Goal: Contribute content: Add original content to the website for others to see

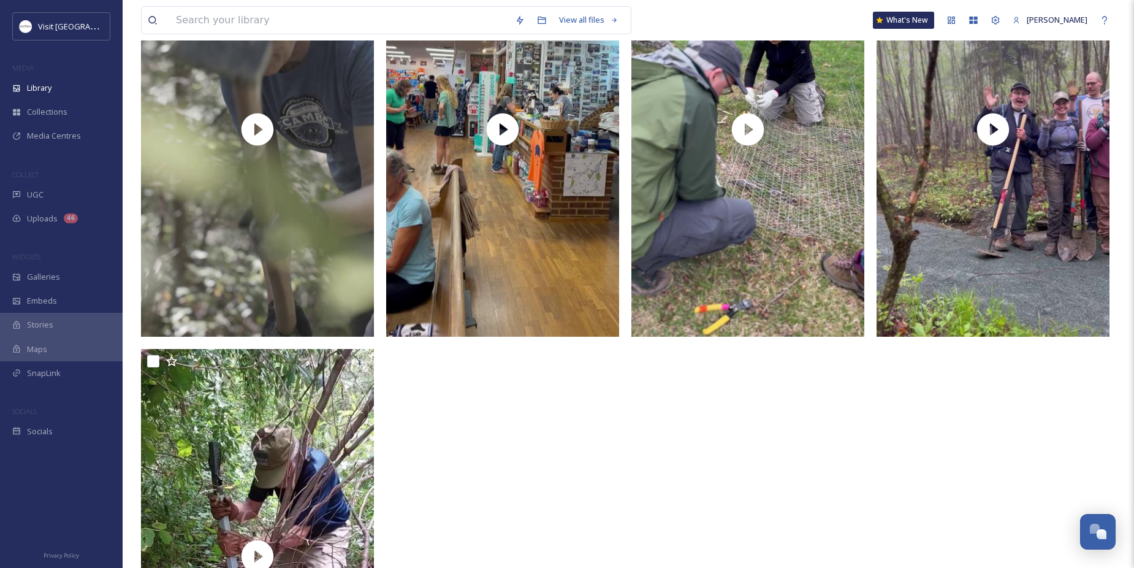
scroll to position [571, 0]
click at [510, 527] on div at bounding box center [505, 345] width 239 height 846
click at [58, 212] on div "Uploads 46" at bounding box center [61, 219] width 123 height 24
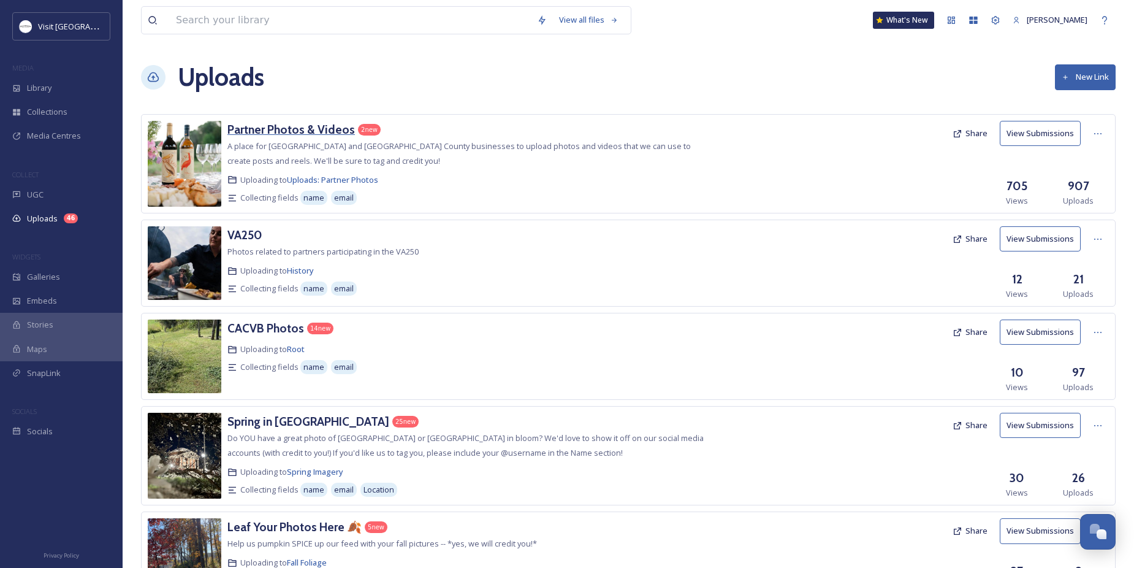
click at [321, 129] on h3 "Partner Photos & Videos" at bounding box center [290, 129] width 127 height 15
click at [1090, 131] on div at bounding box center [1098, 134] width 22 height 22
click at [1079, 182] on span "Edit" at bounding box center [1074, 184] width 13 height 12
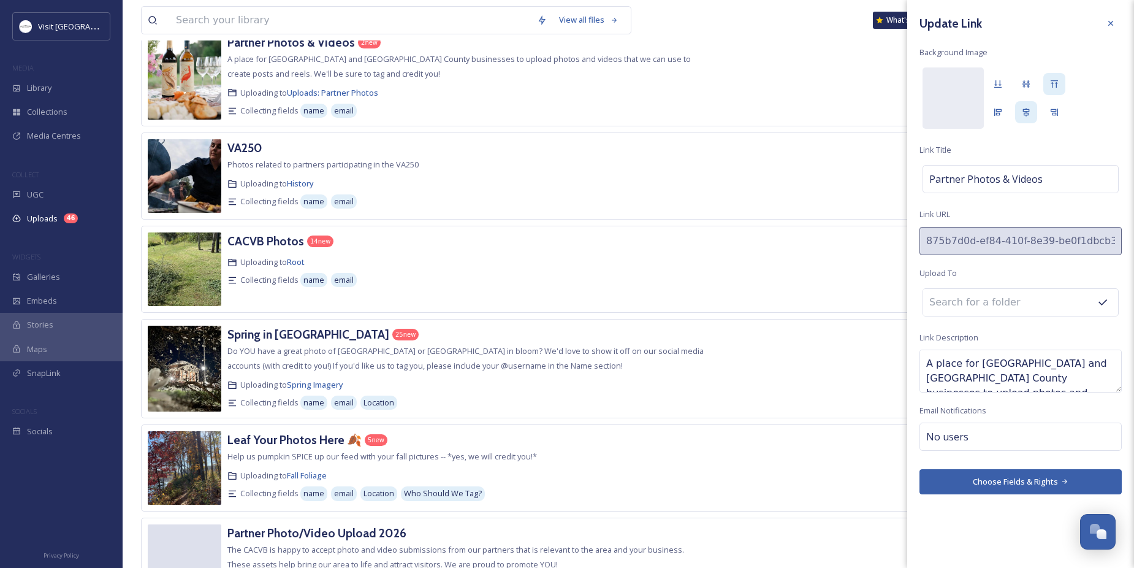
scroll to position [184, 0]
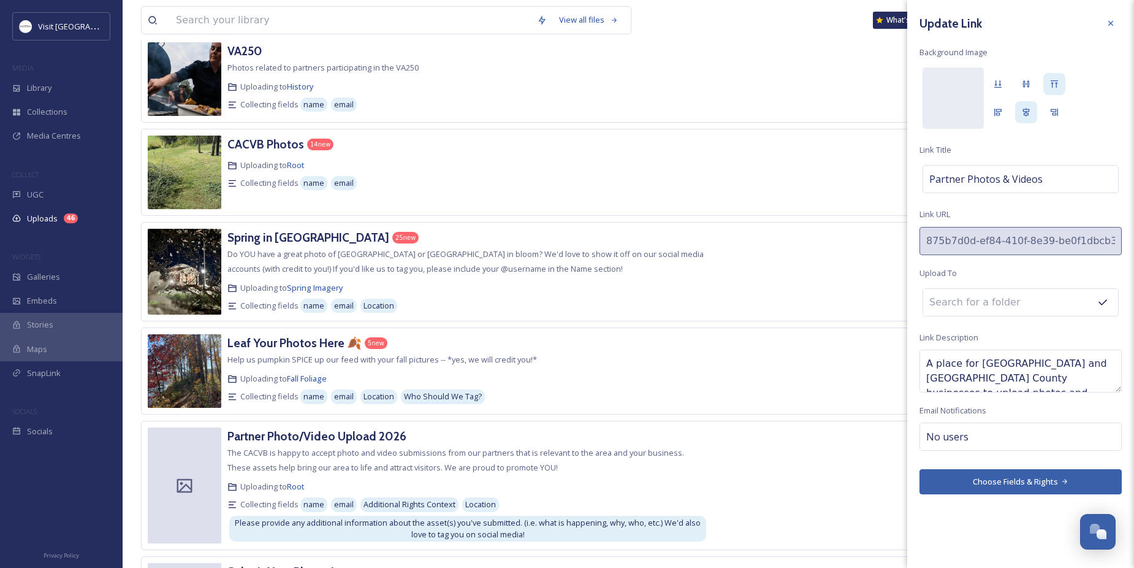
click at [984, 470] on button "Choose Fields & Rights" at bounding box center [1020, 481] width 202 height 25
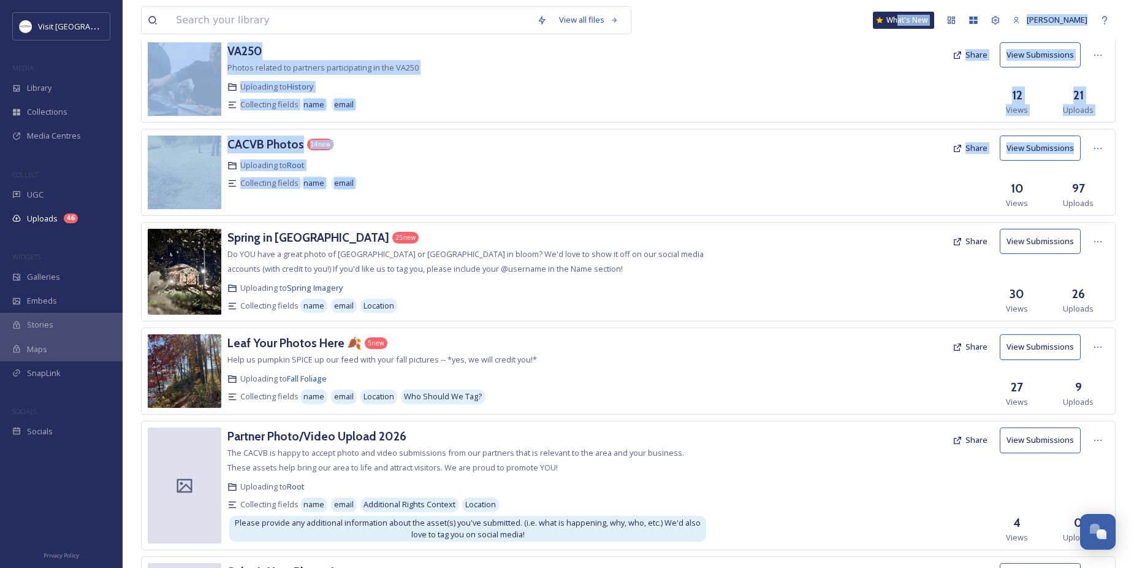
drag, startPoint x: 905, startPoint y: 36, endPoint x: 957, endPoint y: 164, distance: 138.0
click at [957, 164] on div "View all files What's New [PERSON_NAME] Uploads New Link Partner Photos & Video…" at bounding box center [628, 261] width 1011 height 891
drag, startPoint x: 893, startPoint y: 91, endPoint x: 968, endPoint y: 125, distance: 82.0
click at [893, 91] on div at bounding box center [827, 79] width 238 height 74
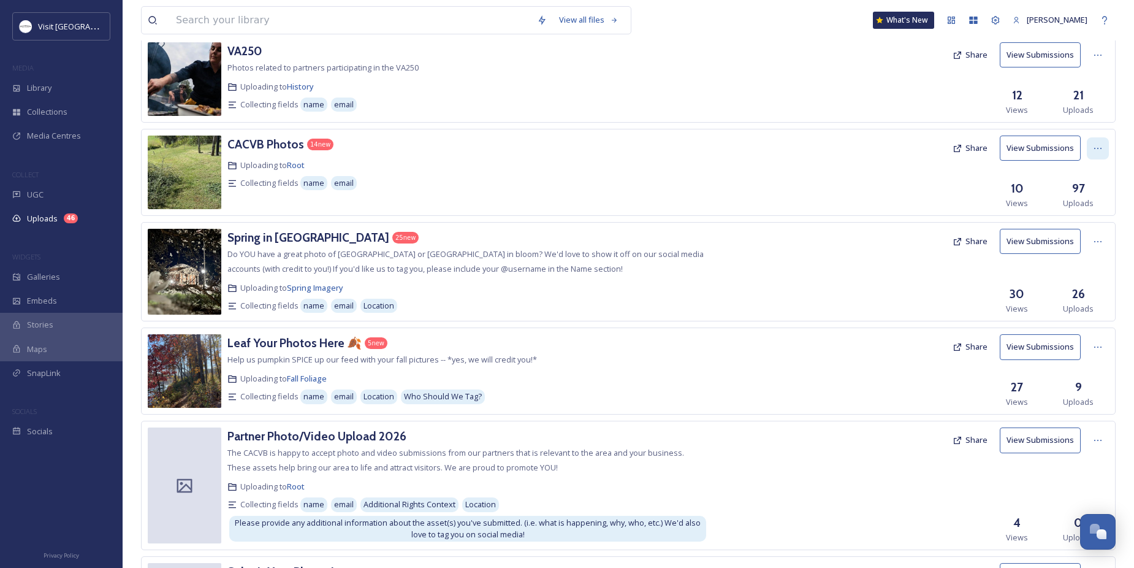
click at [1089, 145] on div at bounding box center [1098, 148] width 22 height 22
click at [1066, 201] on div "Edit" at bounding box center [1085, 199] width 47 height 24
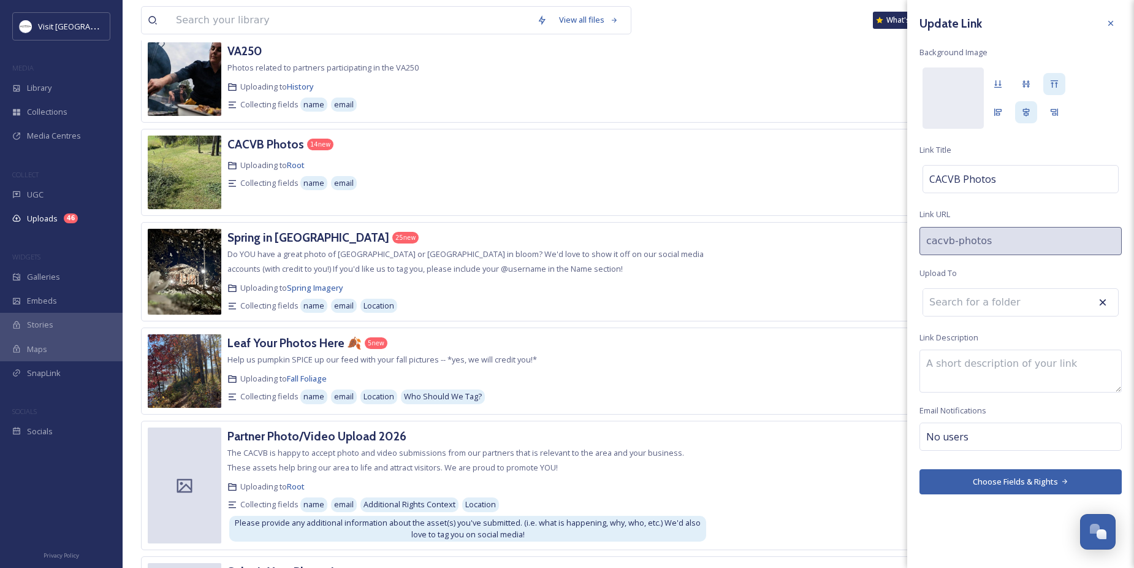
click at [967, 482] on button "Choose Fields & Rights" at bounding box center [1020, 481] width 202 height 25
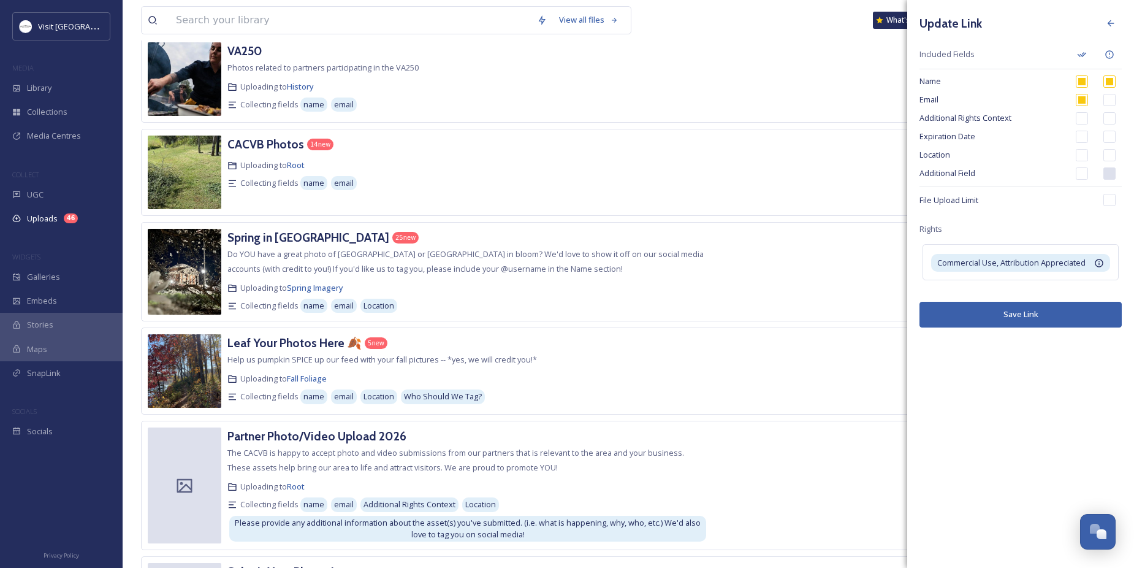
click at [943, 117] on span "Additional Rights Context" at bounding box center [992, 118] width 147 height 12
click at [944, 117] on span "Additional Rights Context" at bounding box center [992, 118] width 147 height 12
drag, startPoint x: 944, startPoint y: 117, endPoint x: 934, endPoint y: 121, distance: 10.7
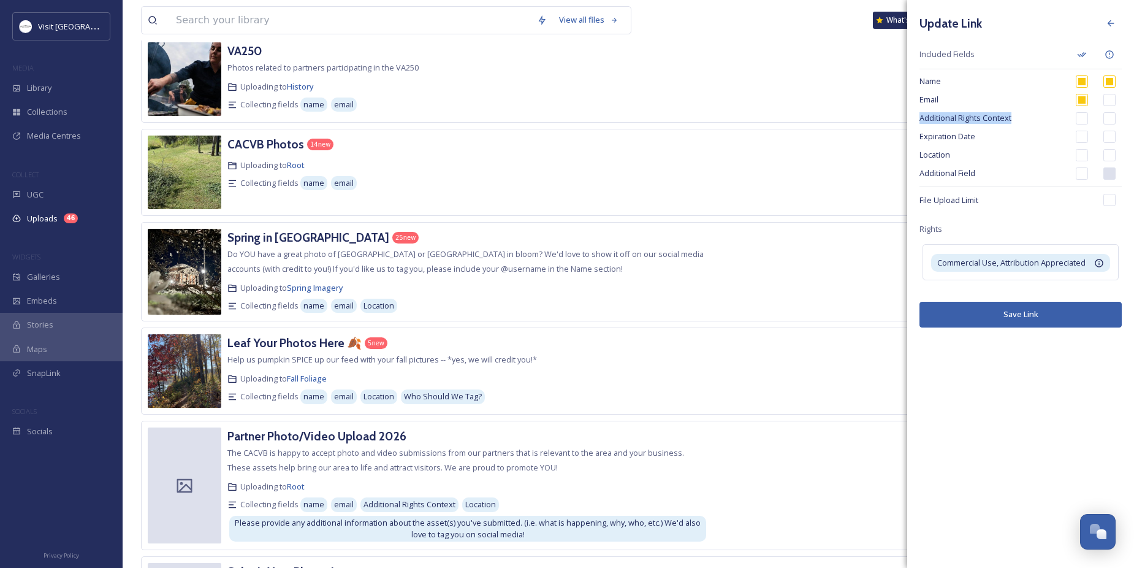
click at [934, 121] on span "Additional Rights Context" at bounding box center [992, 118] width 147 height 12
click at [988, 170] on span "Additional Field" at bounding box center [992, 173] width 147 height 12
click at [1008, 170] on span "Additional Field" at bounding box center [992, 173] width 147 height 12
click at [1009, 170] on span "Additional Field" at bounding box center [992, 173] width 147 height 12
drag, startPoint x: 1091, startPoint y: 170, endPoint x: 1085, endPoint y: 172, distance: 6.4
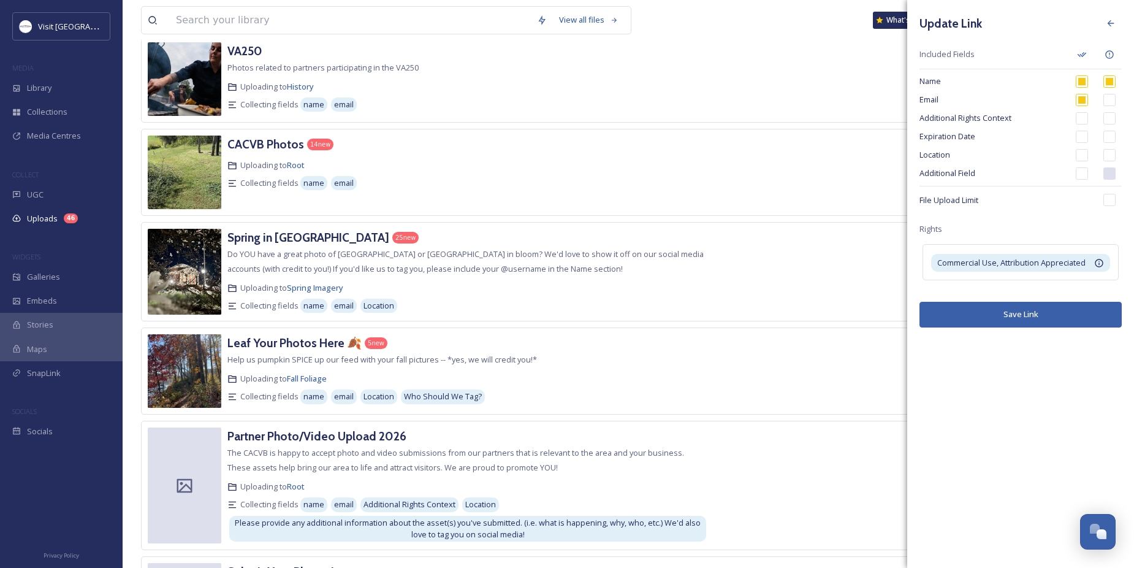
click at [1089, 171] on div "Additional Field" at bounding box center [1020, 173] width 202 height 18
click at [1085, 172] on input "checkbox" at bounding box center [1082, 173] width 12 height 12
checkbox input "true"
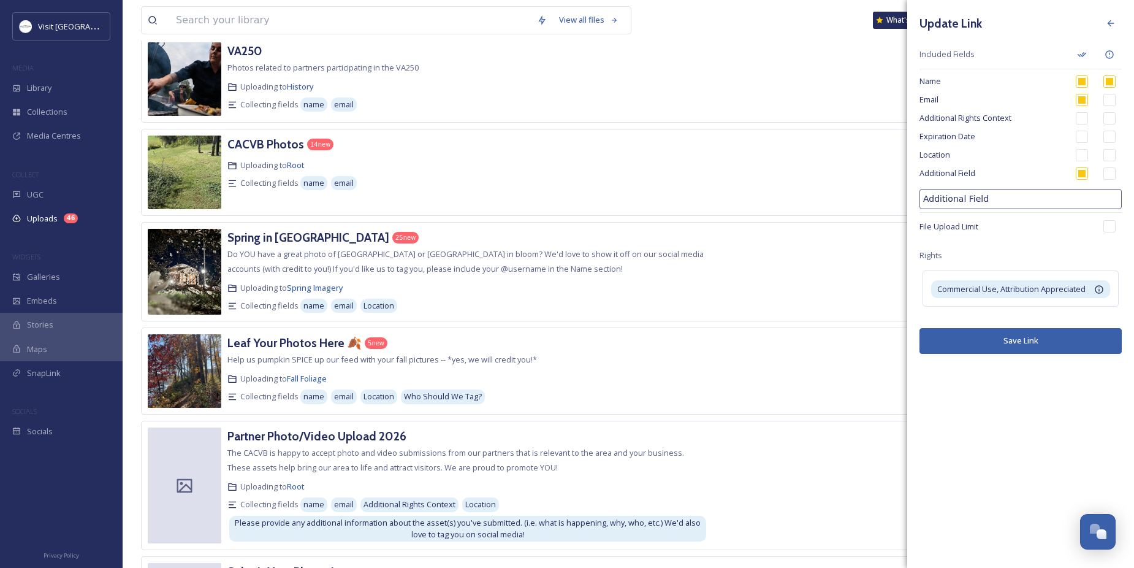
click at [932, 181] on div "Additional Field" at bounding box center [1020, 173] width 202 height 18
click at [36, 94] on span "Library" at bounding box center [39, 88] width 25 height 12
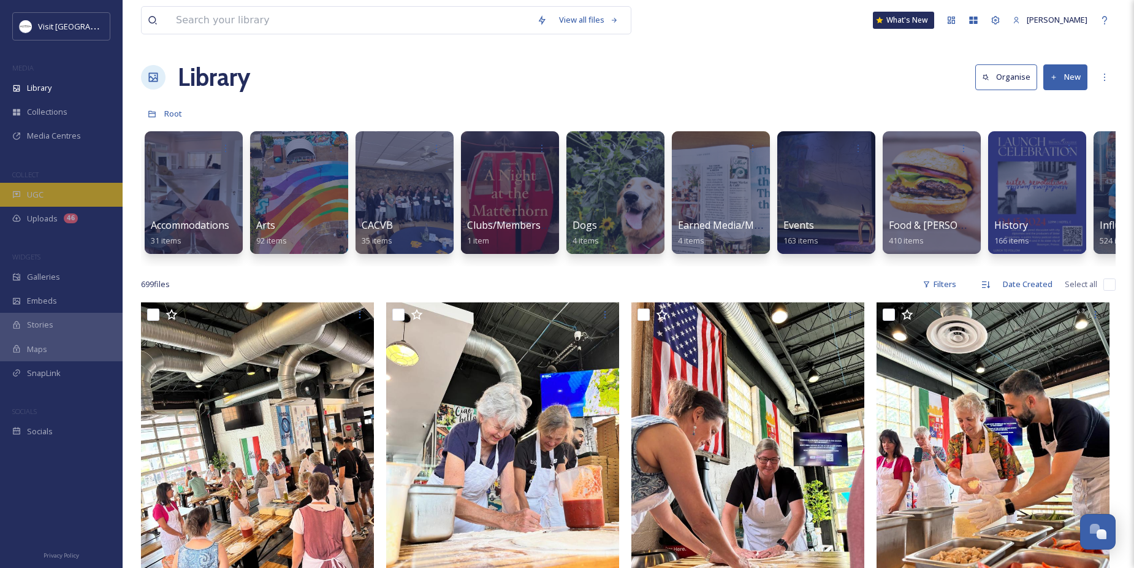
click at [32, 191] on span "UGC" at bounding box center [35, 195] width 17 height 12
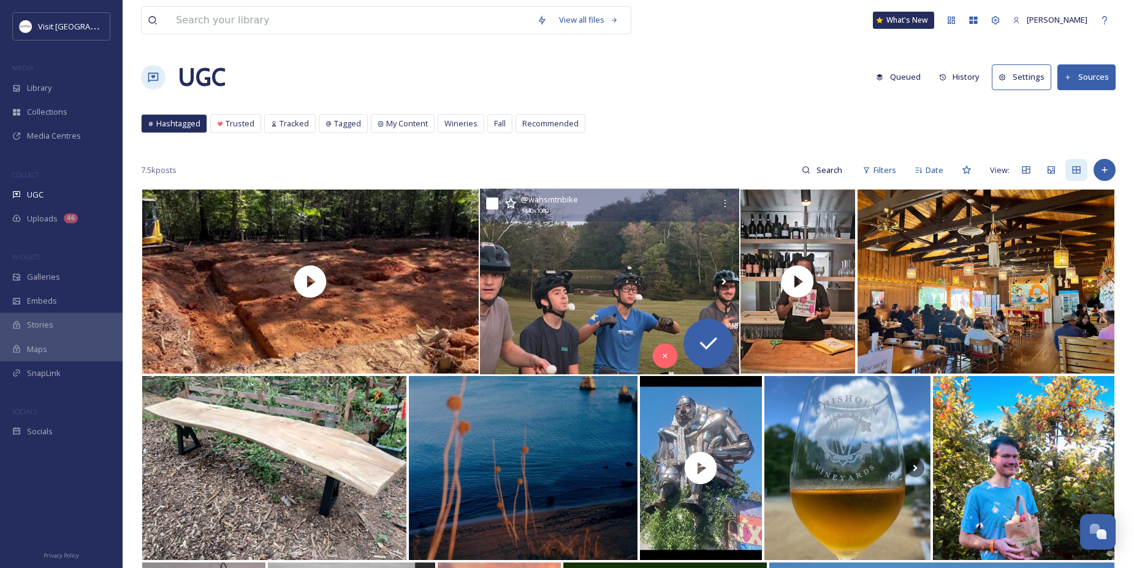
click at [545, 283] on img at bounding box center [609, 282] width 259 height 186
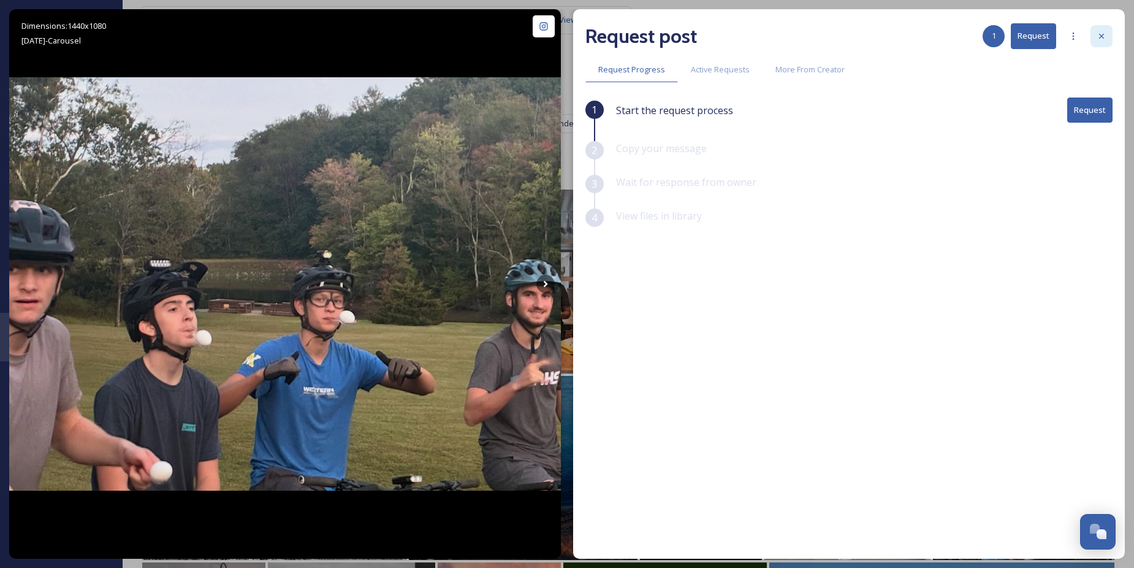
click at [1102, 31] on div at bounding box center [1101, 36] width 22 height 22
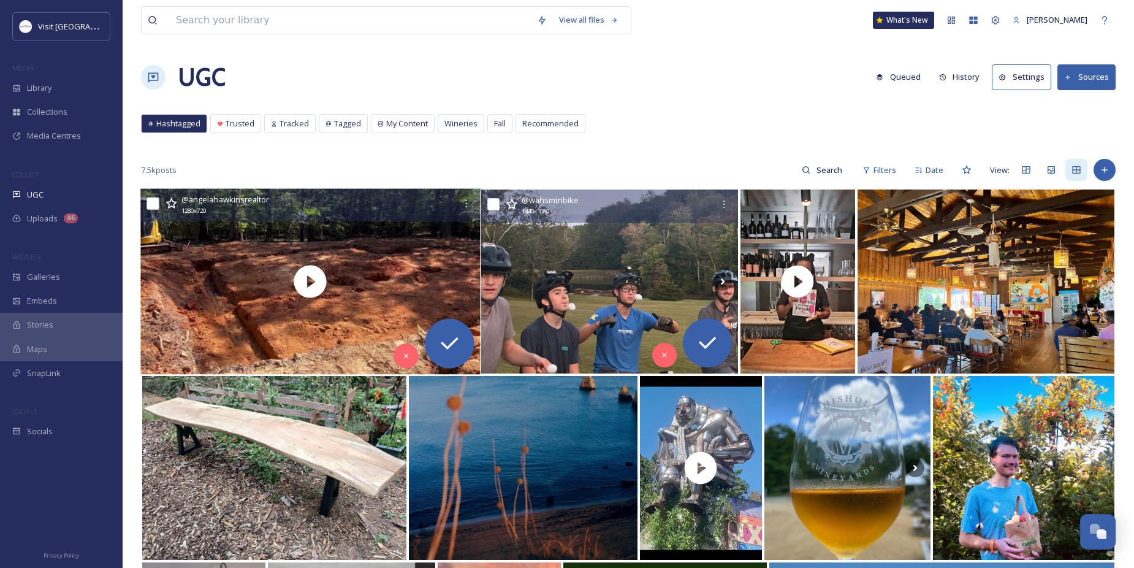
click at [325, 214] on div "@ angelahawkinsrealtor 1280 x 720" at bounding box center [317, 204] width 273 height 24
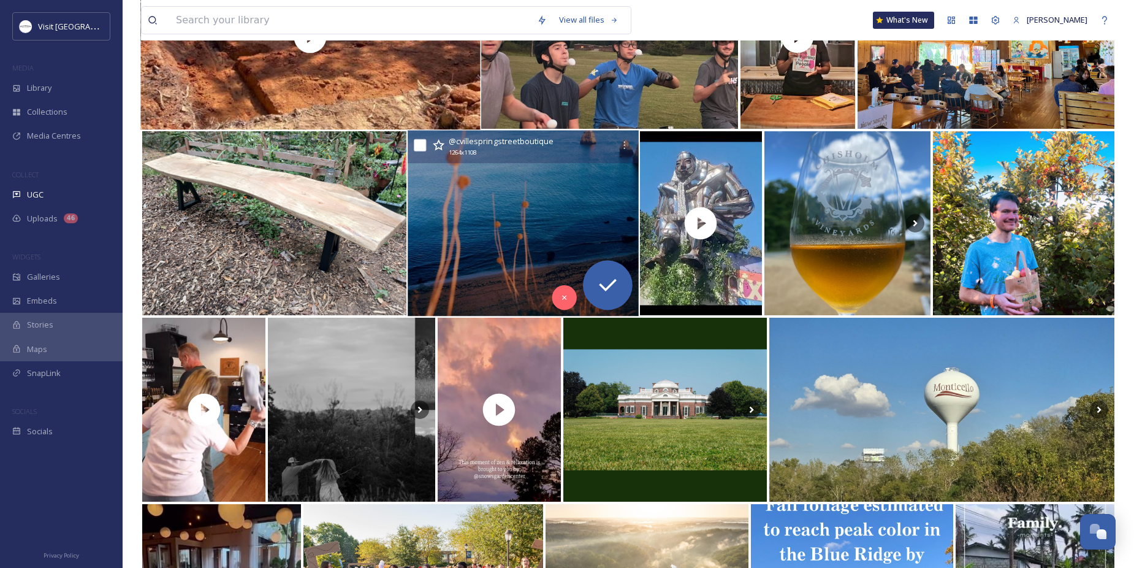
scroll to position [245, 0]
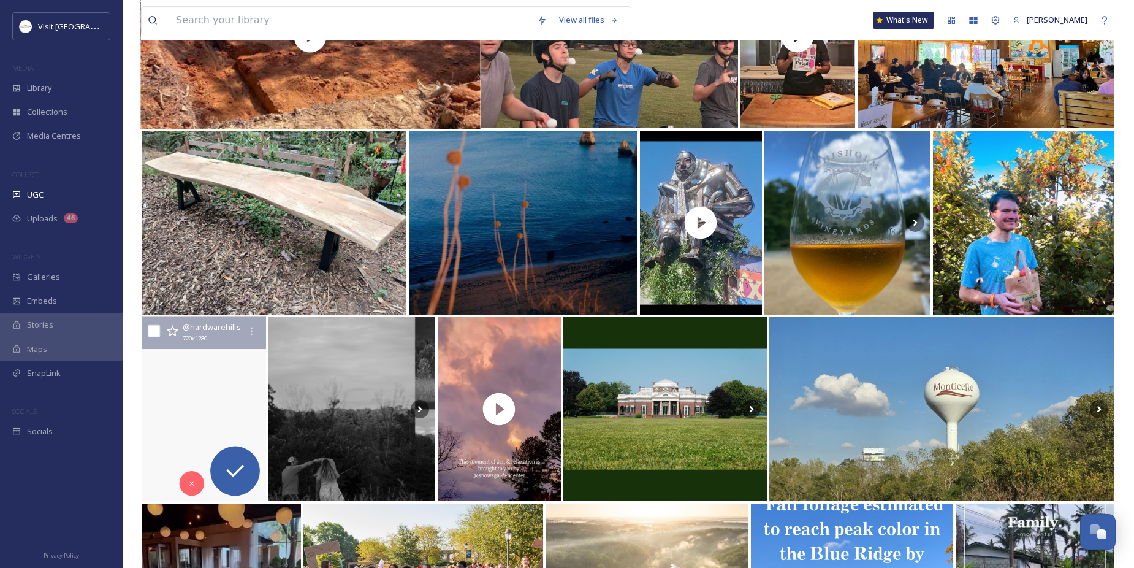
click at [170, 390] on video "What if it was the other way around?\a.\a.\a.\a.\a#vawine #monticellowinetrail …" at bounding box center [204, 409] width 124 height 186
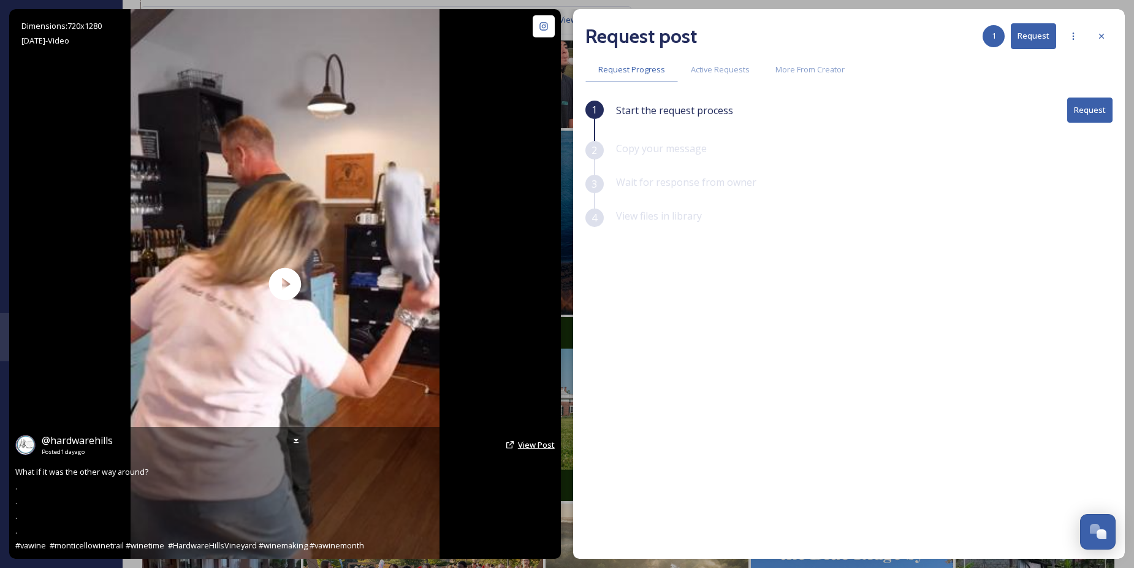
click at [520, 444] on span "View Post" at bounding box center [536, 444] width 37 height 11
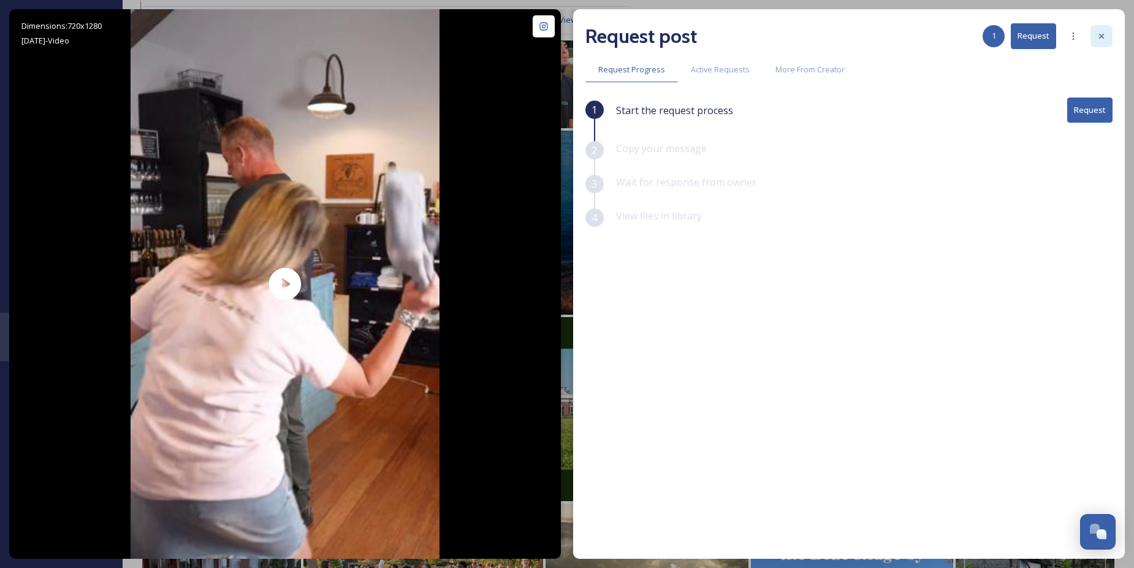
click at [1099, 28] on div at bounding box center [1101, 36] width 22 height 22
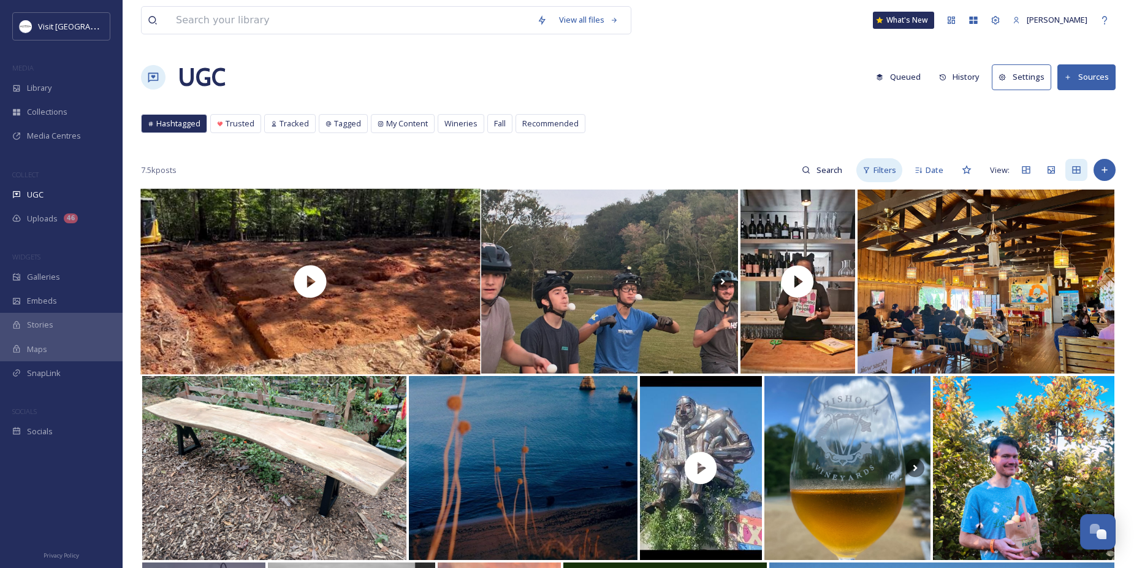
click at [890, 168] on span "Filters" at bounding box center [884, 170] width 23 height 12
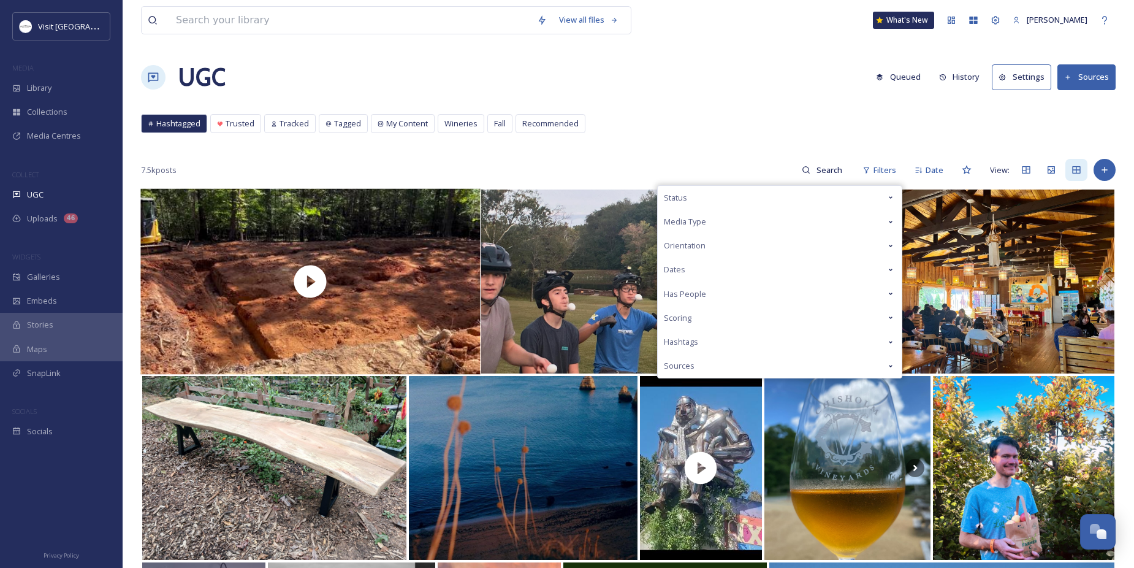
click at [693, 221] on span "Media Type" at bounding box center [685, 222] width 42 height 12
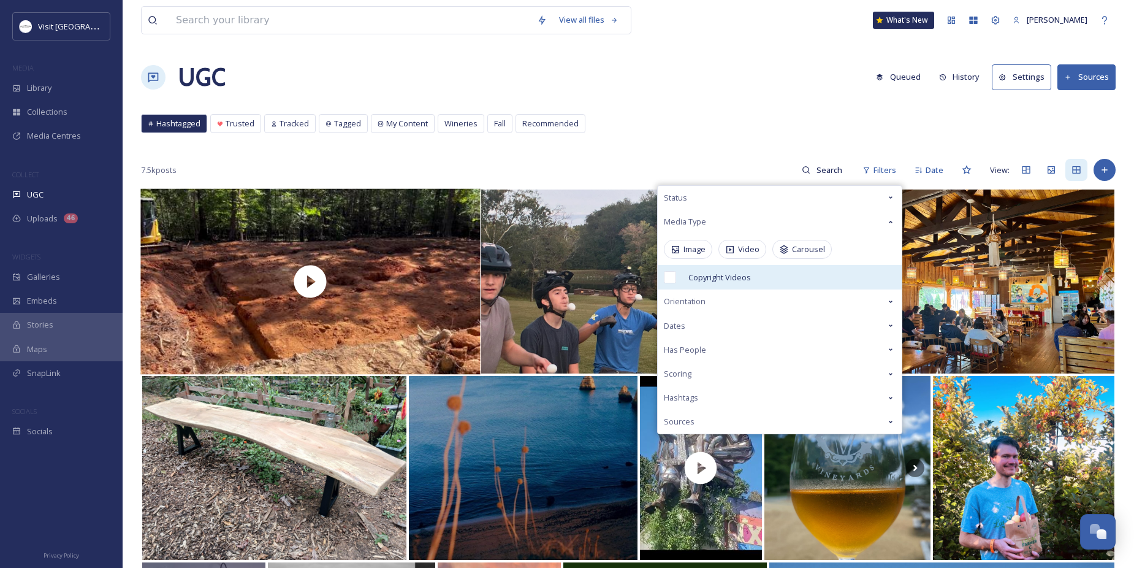
click at [698, 275] on span "Copyright Videos" at bounding box center [719, 278] width 63 height 12
checkbox input "true"
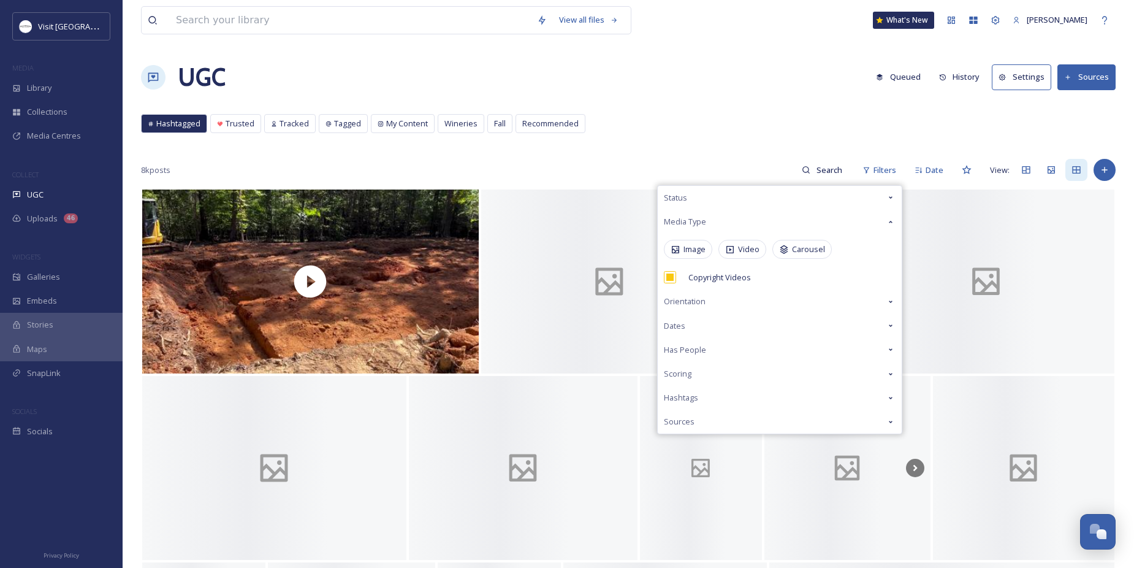
click at [694, 86] on div "UGC Queued History Settings Sources" at bounding box center [628, 77] width 975 height 37
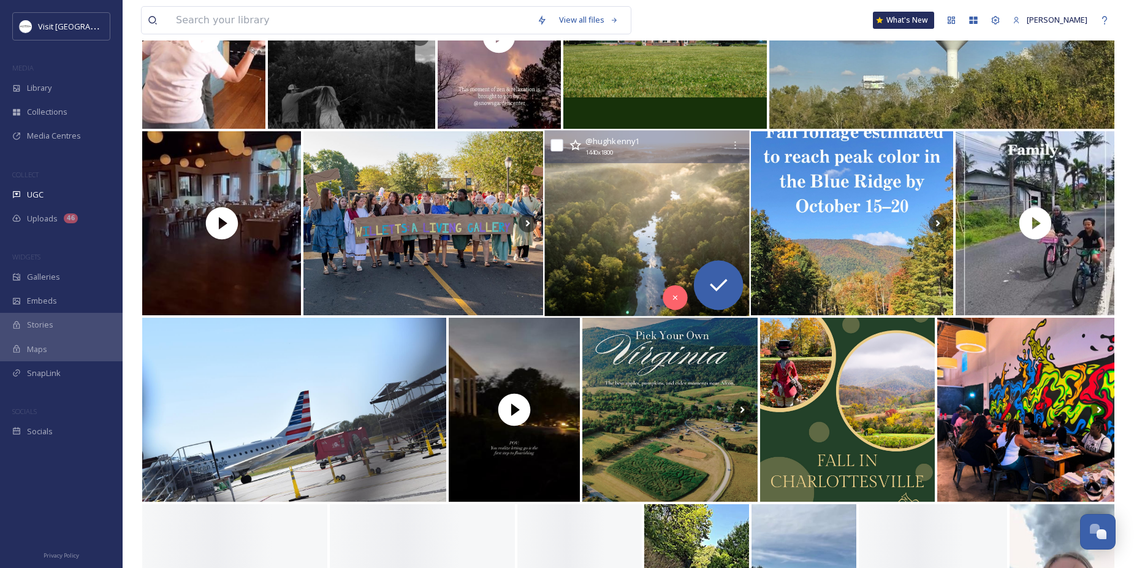
scroll to position [674, 0]
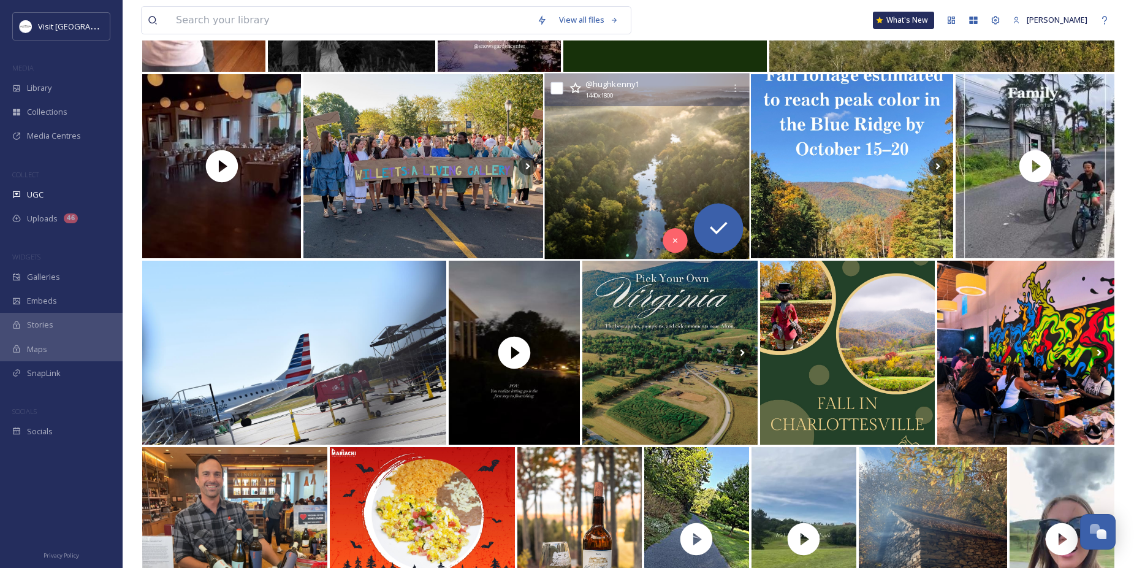
click at [638, 177] on img at bounding box center [646, 167] width 205 height 186
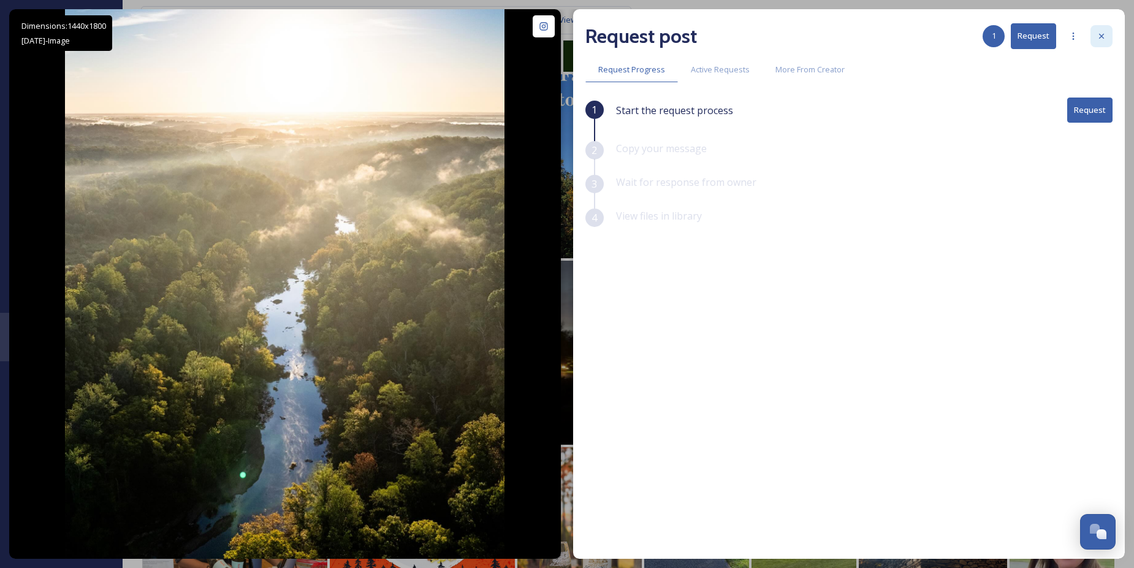
click at [1102, 34] on icon at bounding box center [1101, 36] width 10 height 10
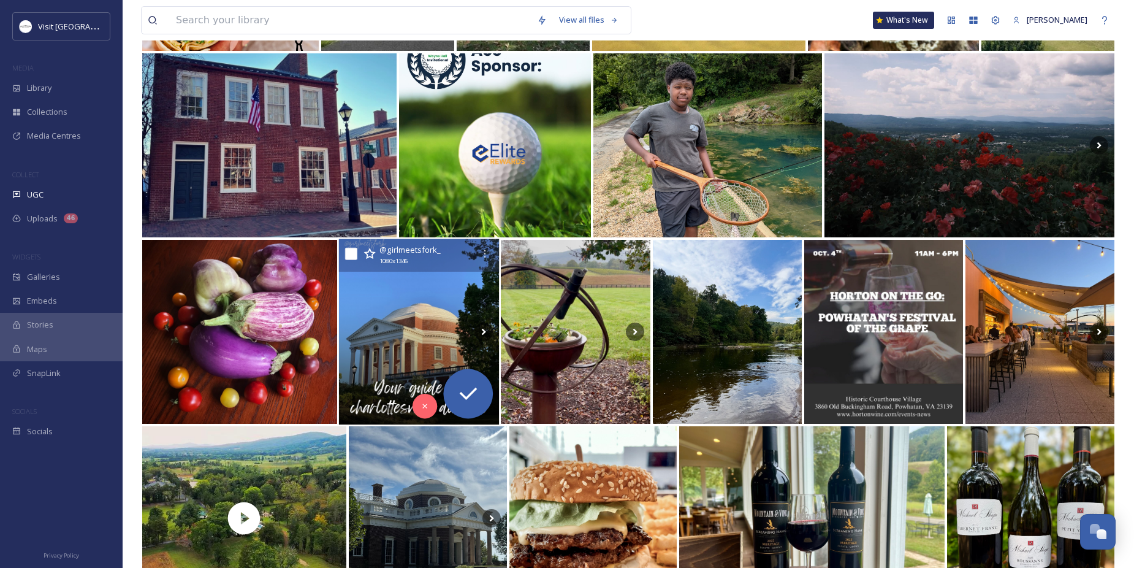
scroll to position [1655, 0]
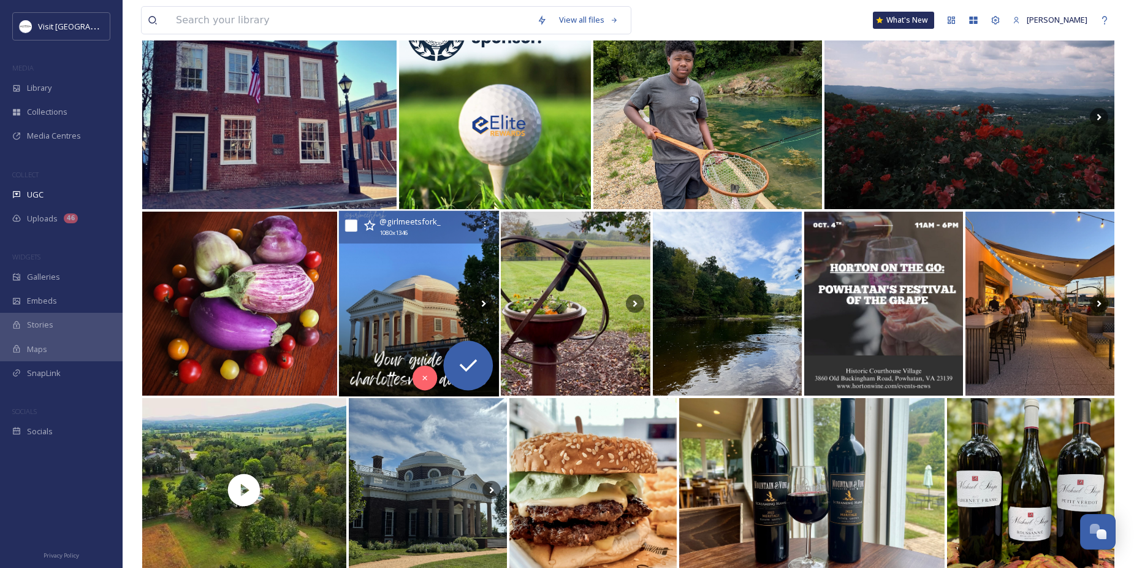
click at [416, 309] on img at bounding box center [419, 304] width 161 height 186
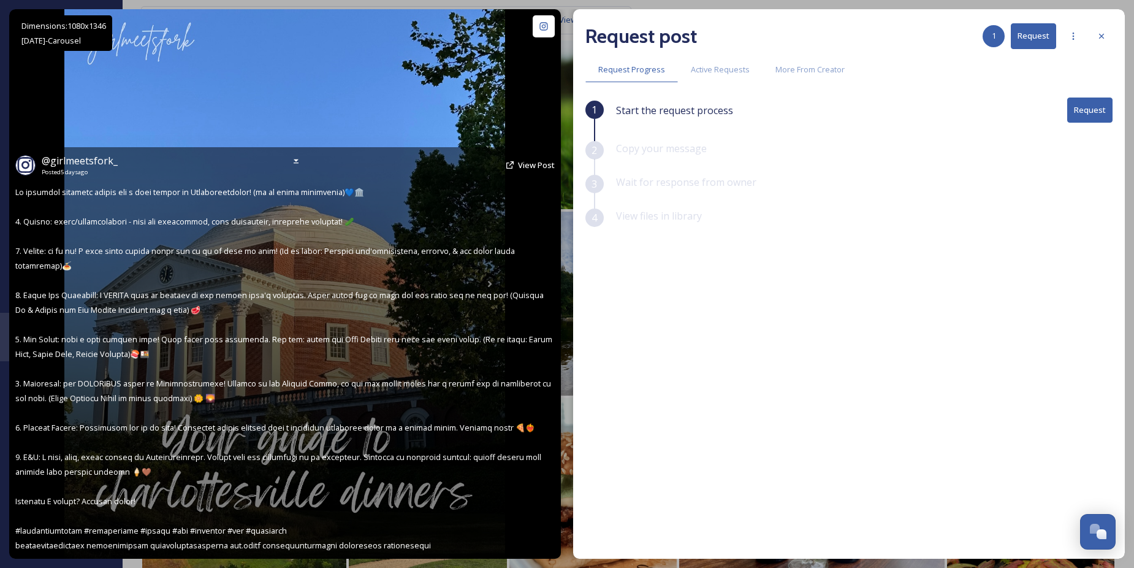
click at [536, 158] on div "@ girlmeetsfork_ Posted [DATE] View Post" at bounding box center [284, 164] width 539 height 23
click at [538, 165] on span "View Post" at bounding box center [536, 164] width 37 height 11
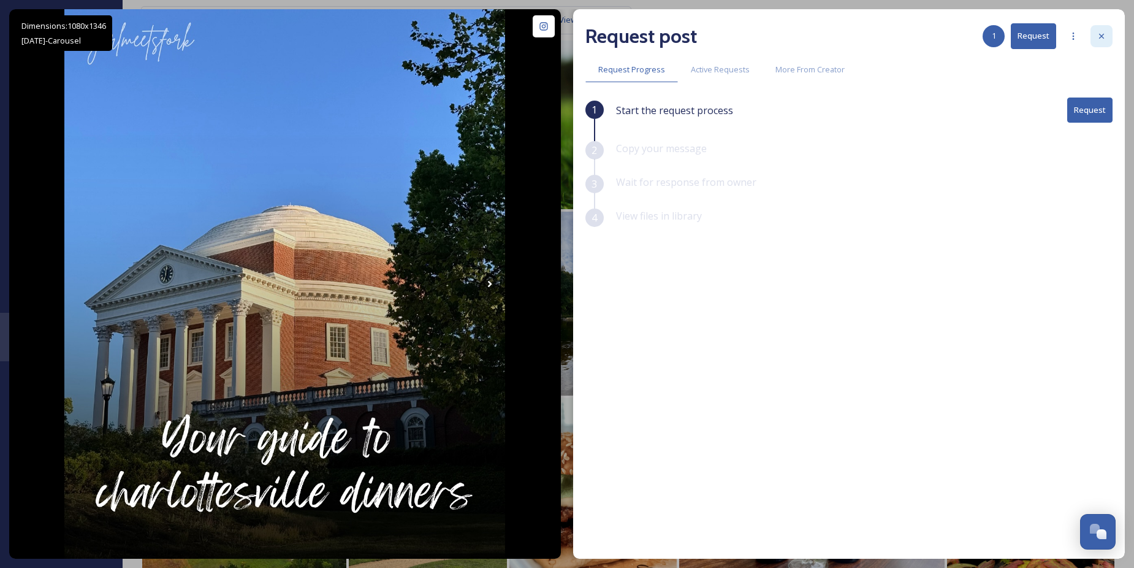
click at [1104, 31] on icon at bounding box center [1101, 36] width 10 height 10
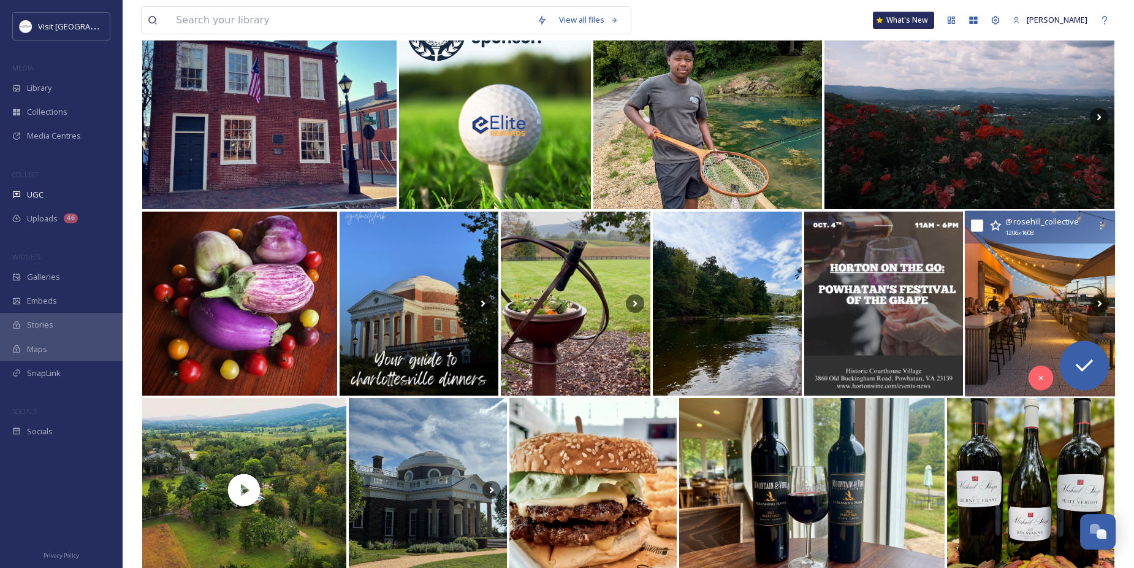
click at [1029, 256] on img at bounding box center [1039, 304] width 151 height 186
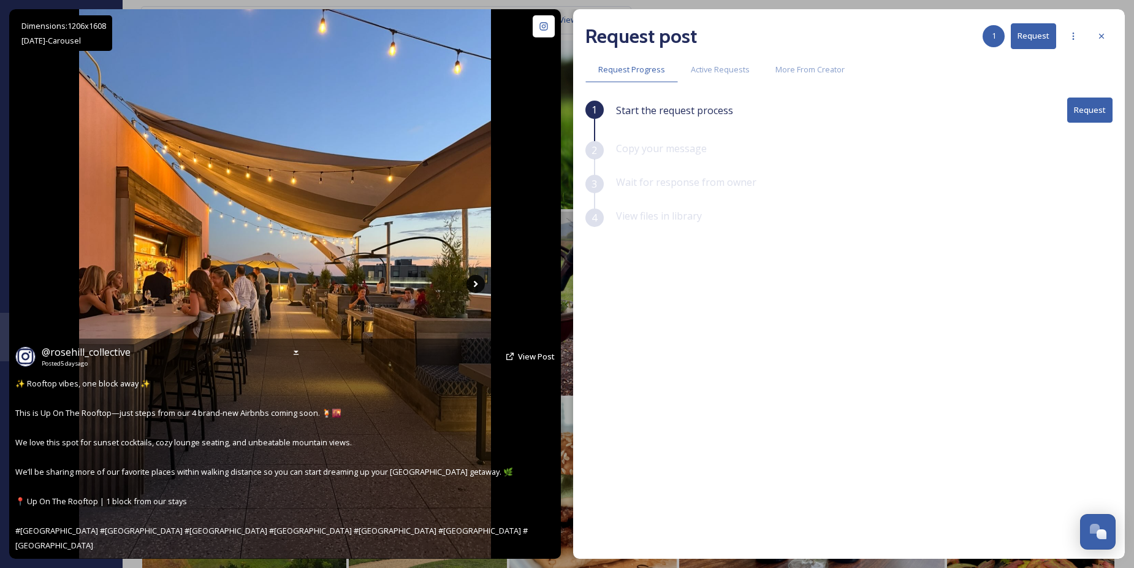
click at [481, 280] on icon at bounding box center [475, 284] width 18 height 18
click at [478, 281] on icon at bounding box center [475, 284] width 18 height 18
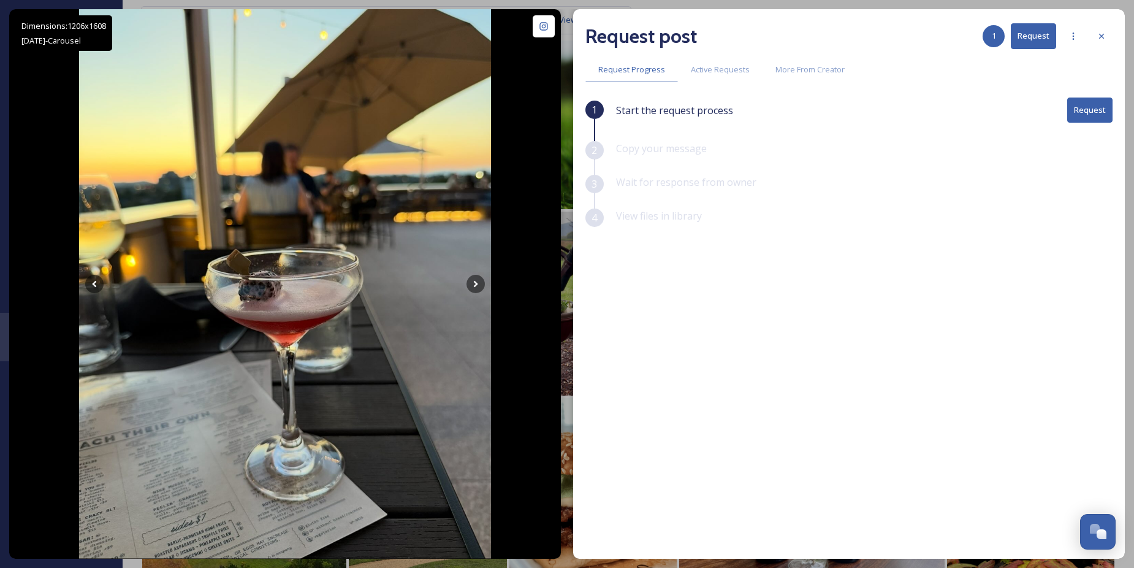
scroll to position [1410, 0]
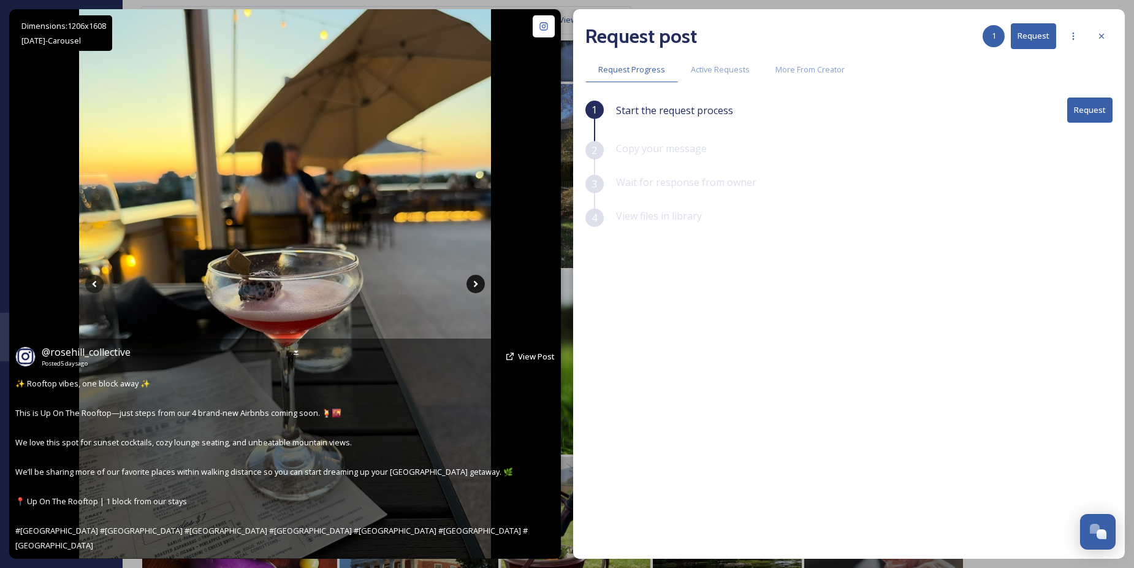
click at [474, 284] on icon at bounding box center [475, 284] width 18 height 18
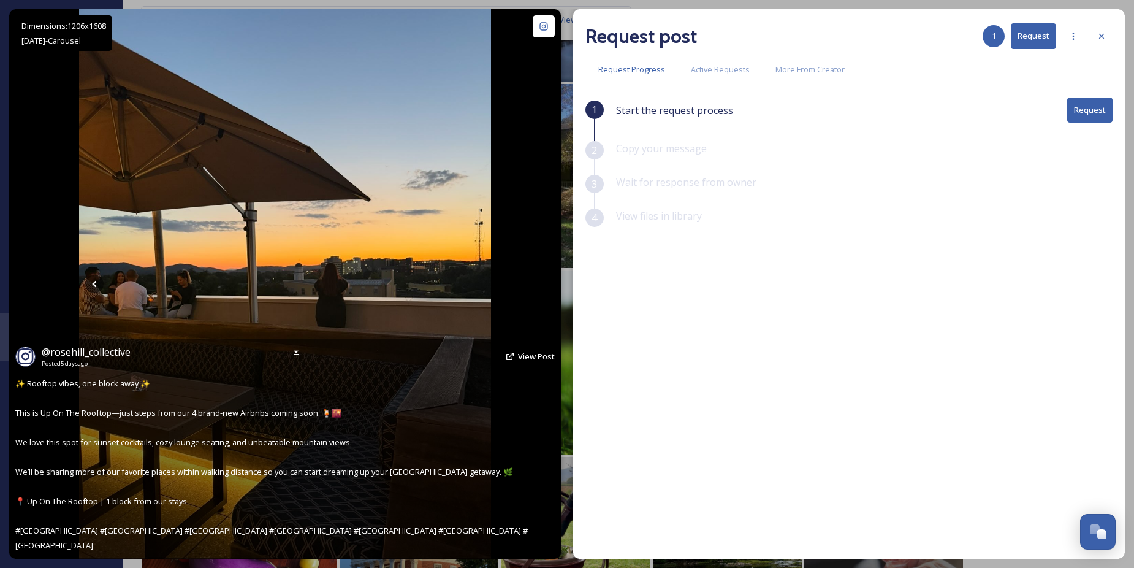
click at [474, 284] on icon at bounding box center [475, 284] width 18 height 18
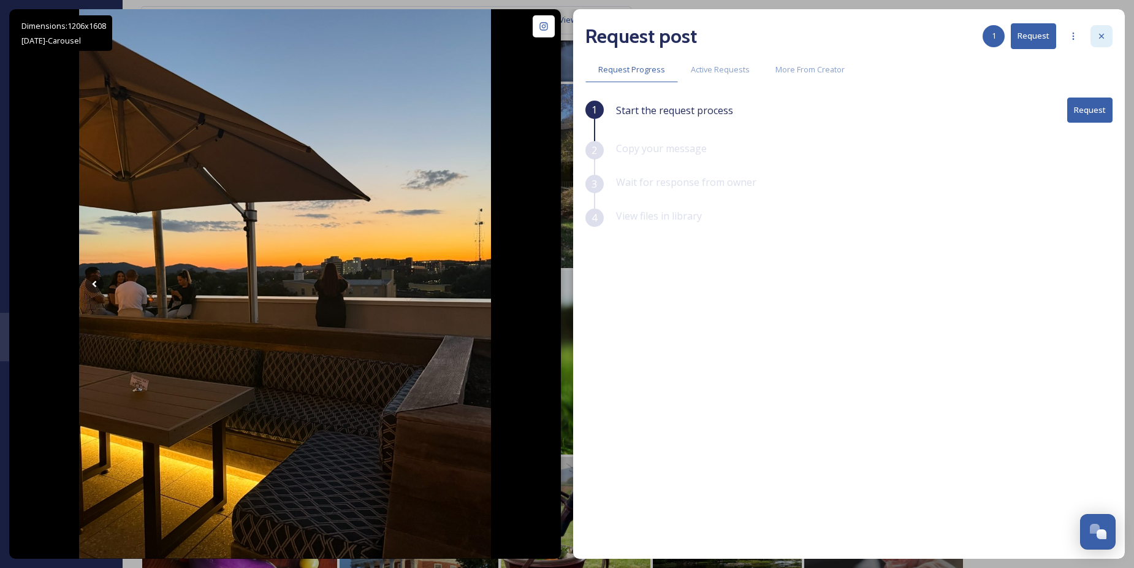
click at [1100, 36] on icon at bounding box center [1101, 36] width 10 height 10
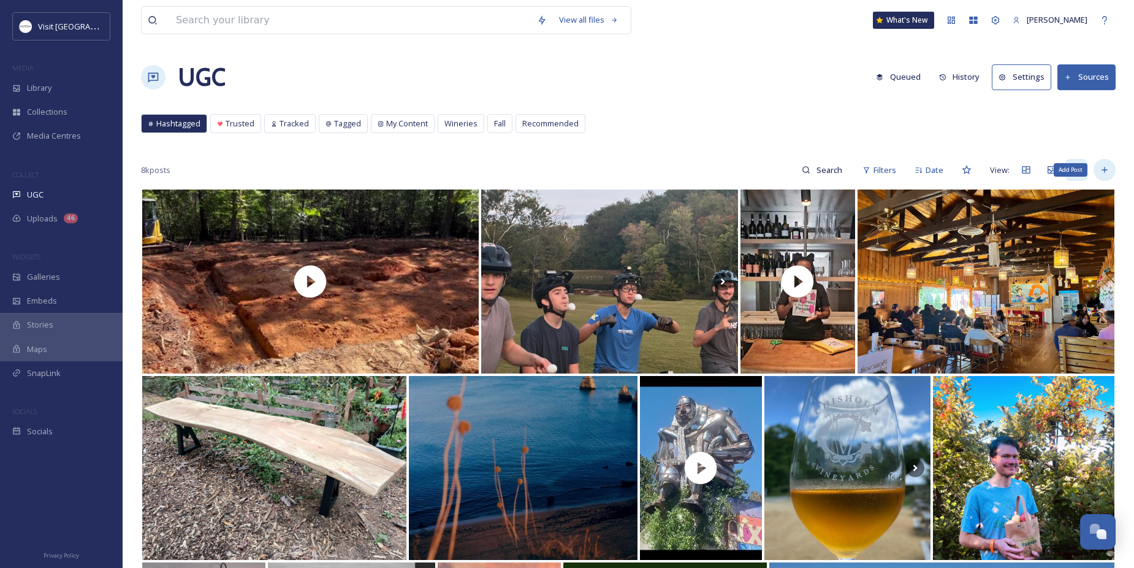
click at [1111, 169] on div "Add Post" at bounding box center [1104, 170] width 22 height 22
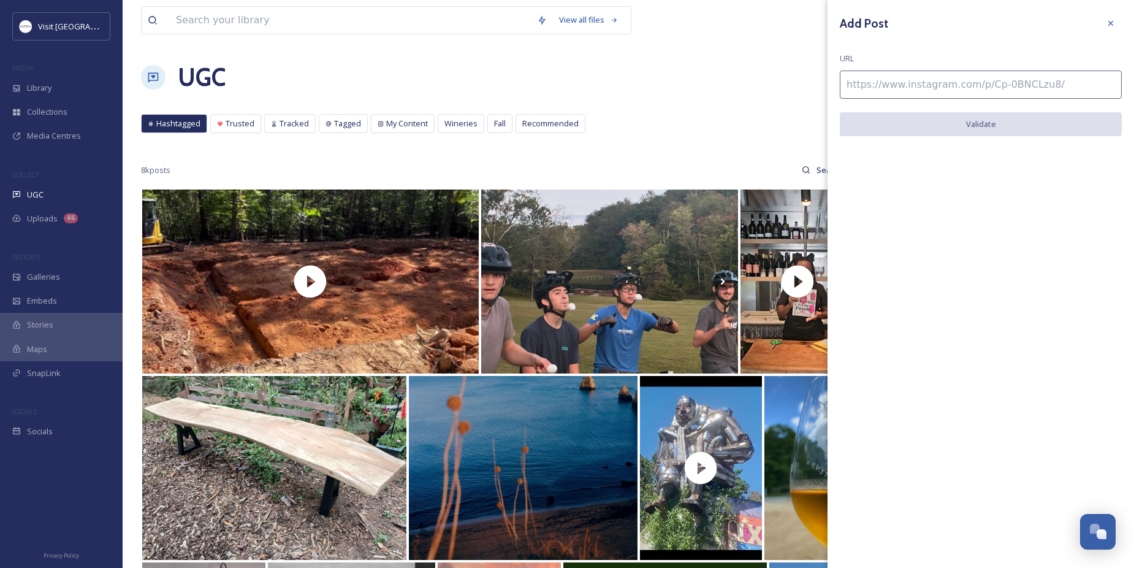
click at [875, 87] on input at bounding box center [981, 84] width 282 height 28
paste input "[URL][DOMAIN_NAME]"
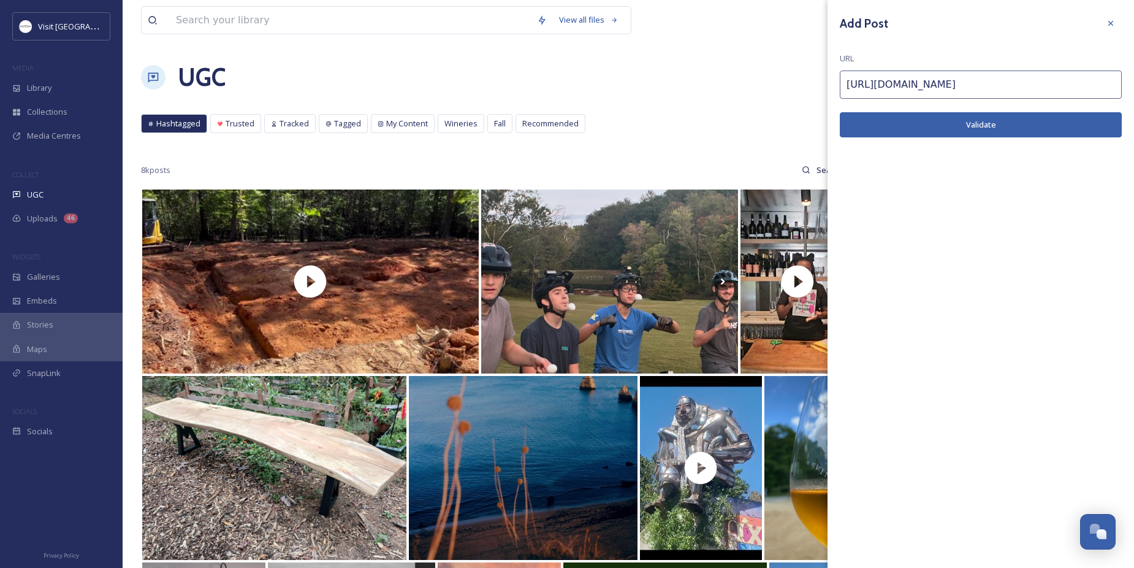
type input "[URL][DOMAIN_NAME]"
click at [868, 128] on button "Validate" at bounding box center [981, 124] width 282 height 25
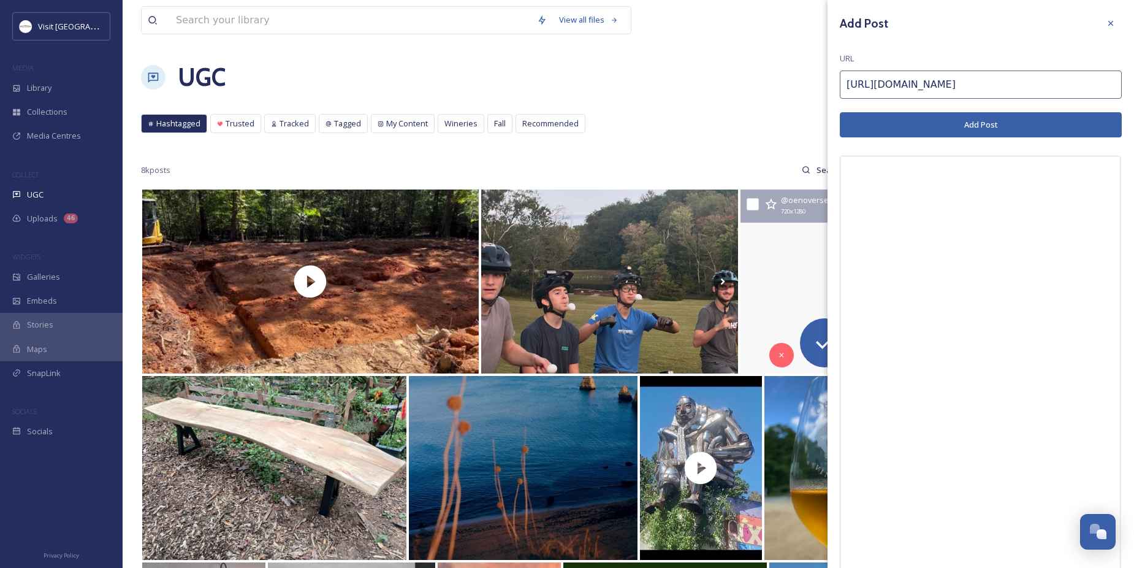
click at [1018, 119] on button "Add Post" at bounding box center [981, 124] width 282 height 25
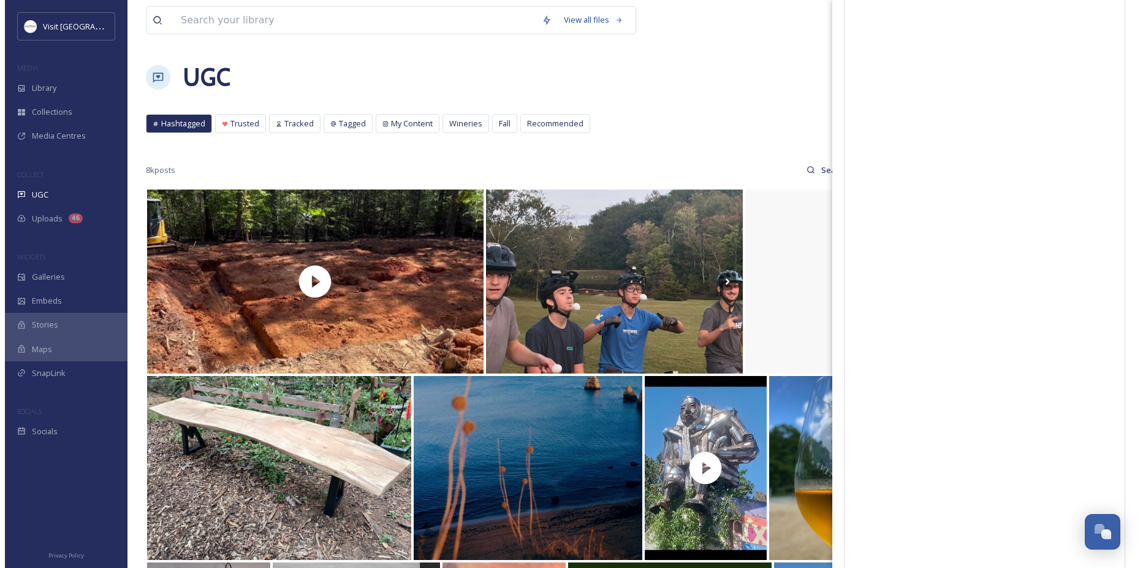
scroll to position [184, 0]
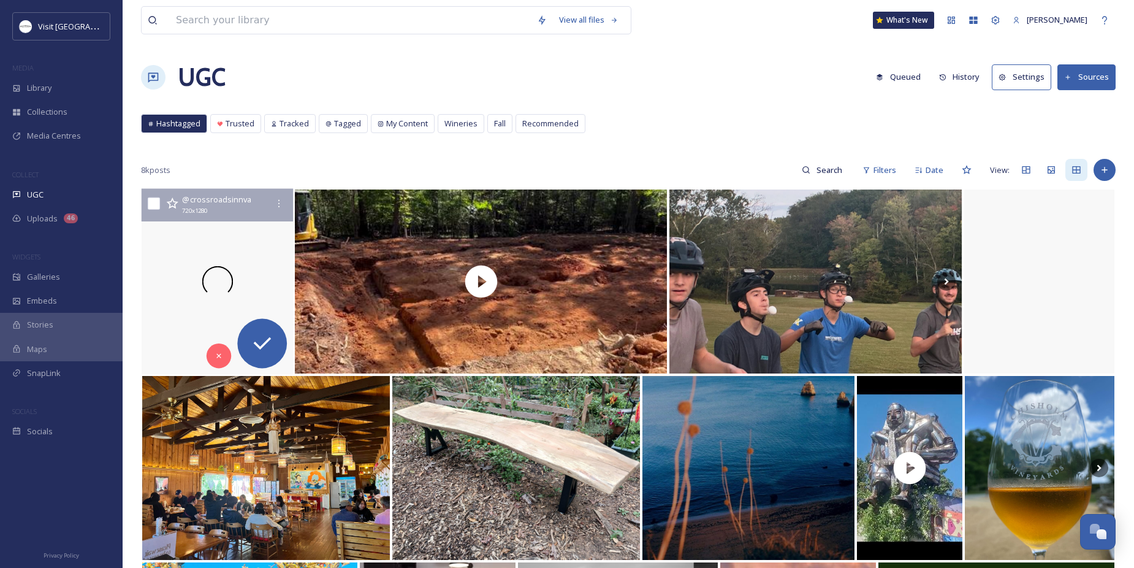
click at [236, 256] on div at bounding box center [218, 282] width 152 height 186
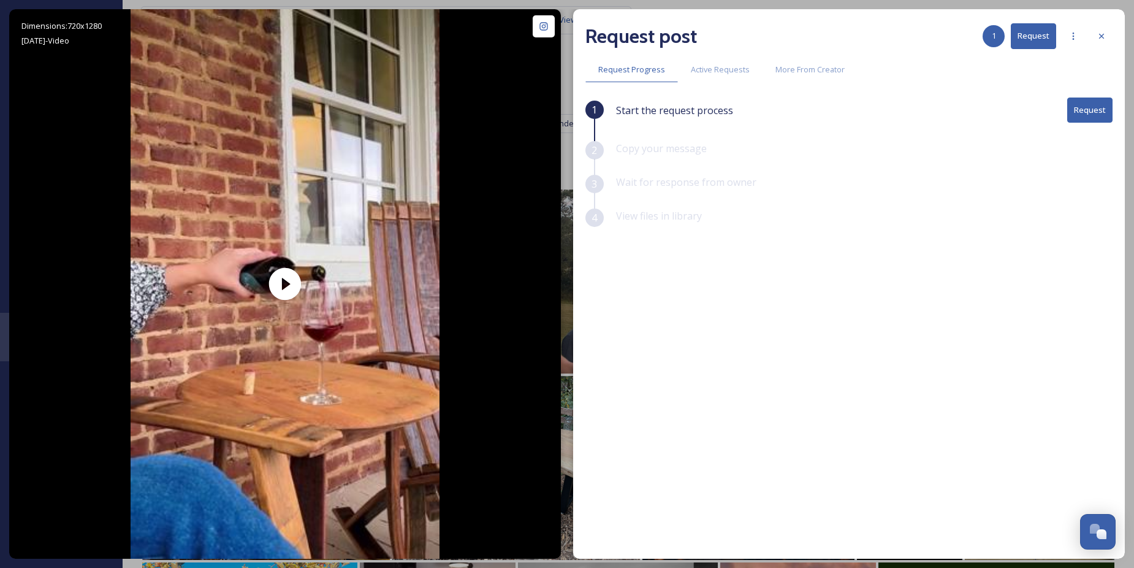
drag, startPoint x: 1069, startPoint y: 101, endPoint x: 1076, endPoint y: 105, distance: 7.7
click at [1070, 101] on button "Request" at bounding box center [1089, 109] width 45 height 25
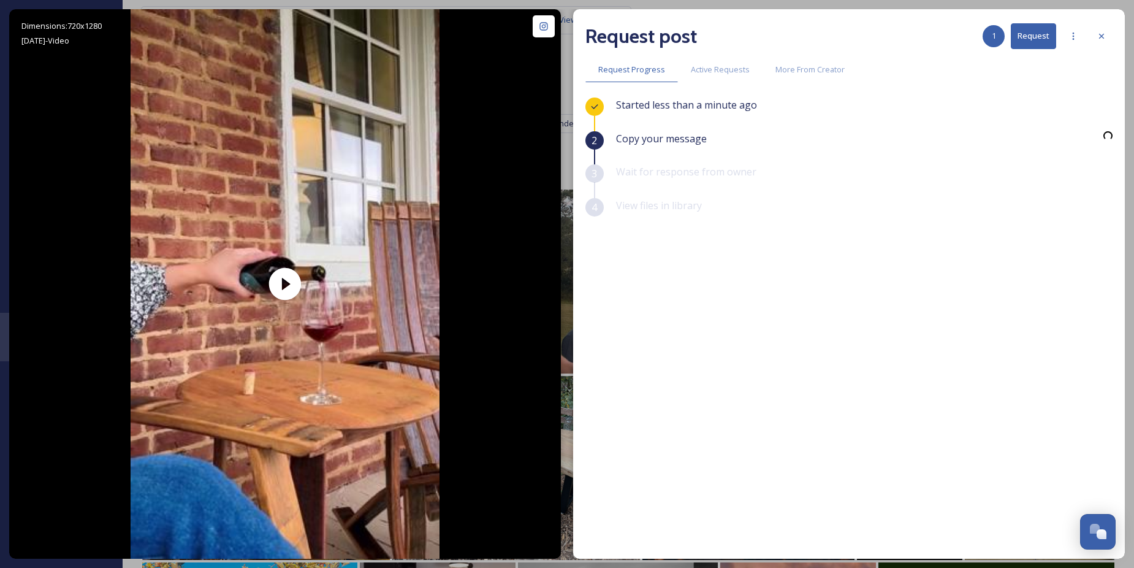
click at [1077, 108] on div "Started less than a minute ago" at bounding box center [864, 114] width 496 height 34
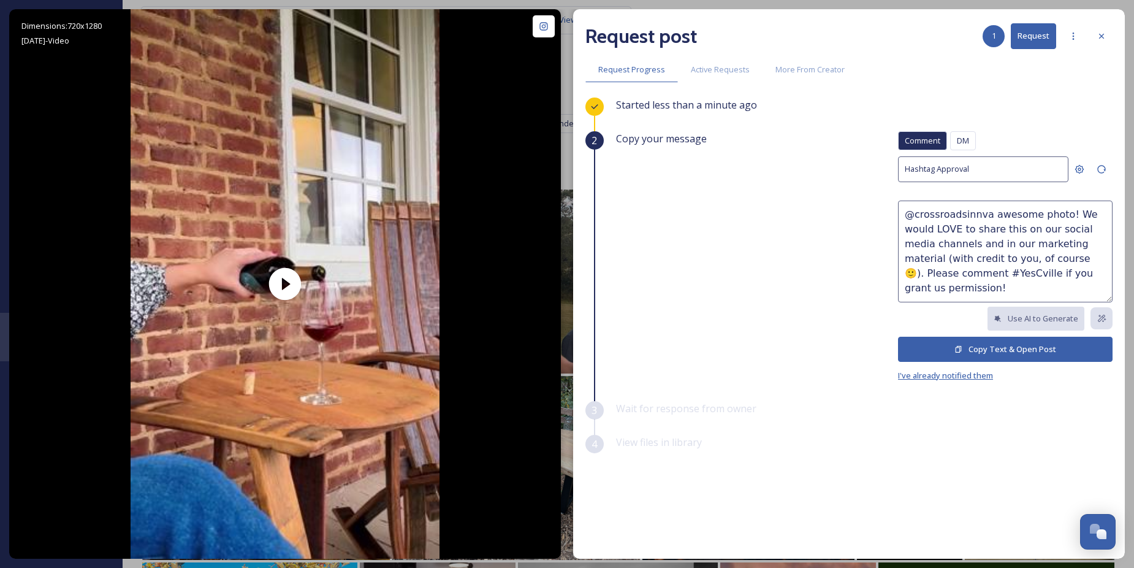
click at [963, 376] on span "I've already notified them" at bounding box center [945, 375] width 95 height 11
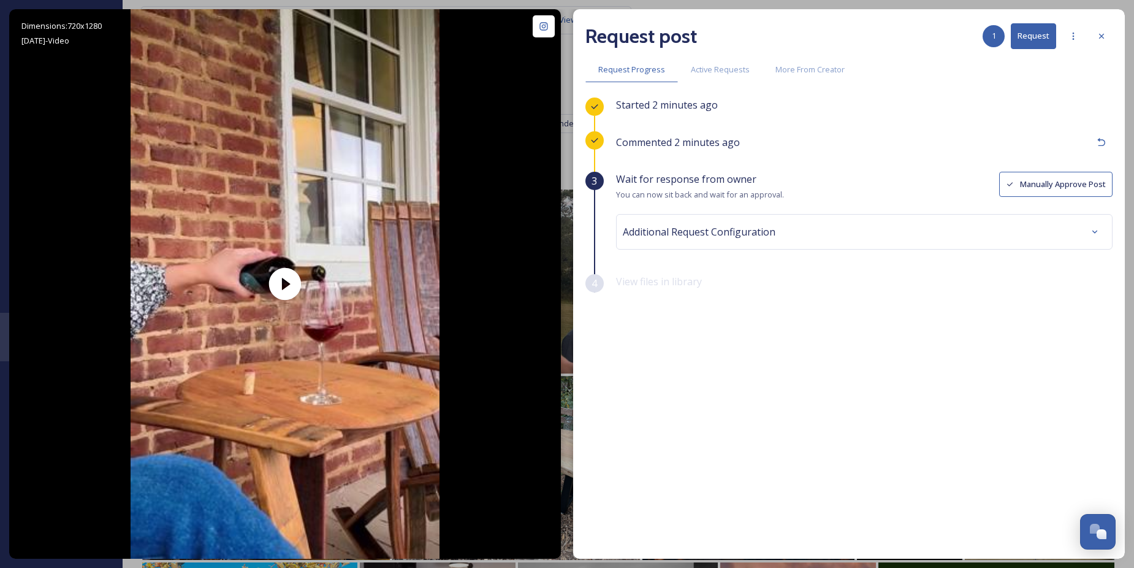
click at [1031, 186] on button "Manually Approve Post" at bounding box center [1055, 184] width 113 height 25
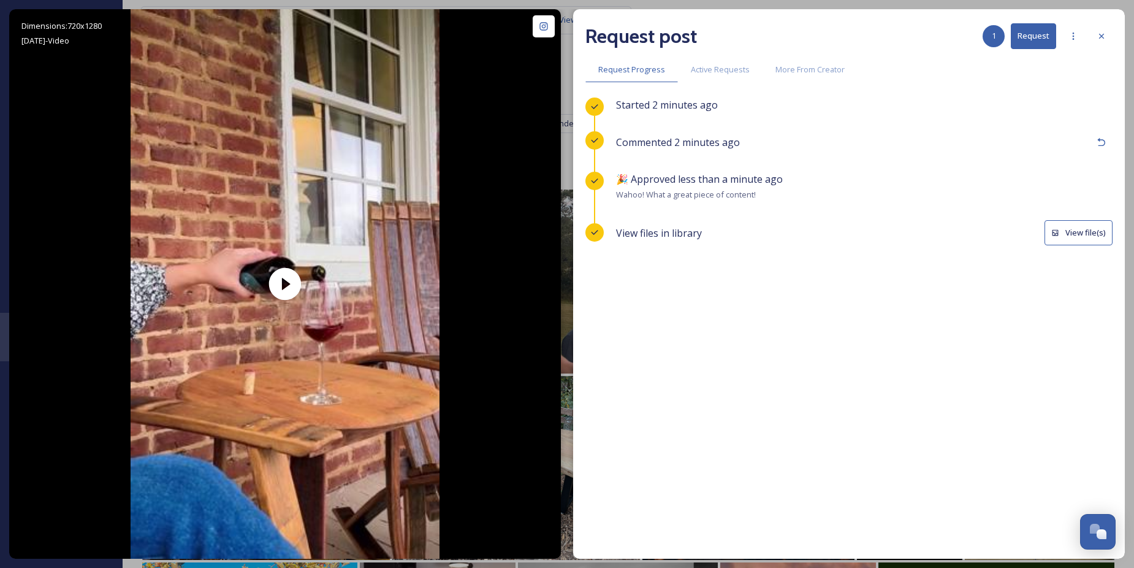
click at [1082, 227] on button "View file(s)" at bounding box center [1078, 232] width 68 height 25
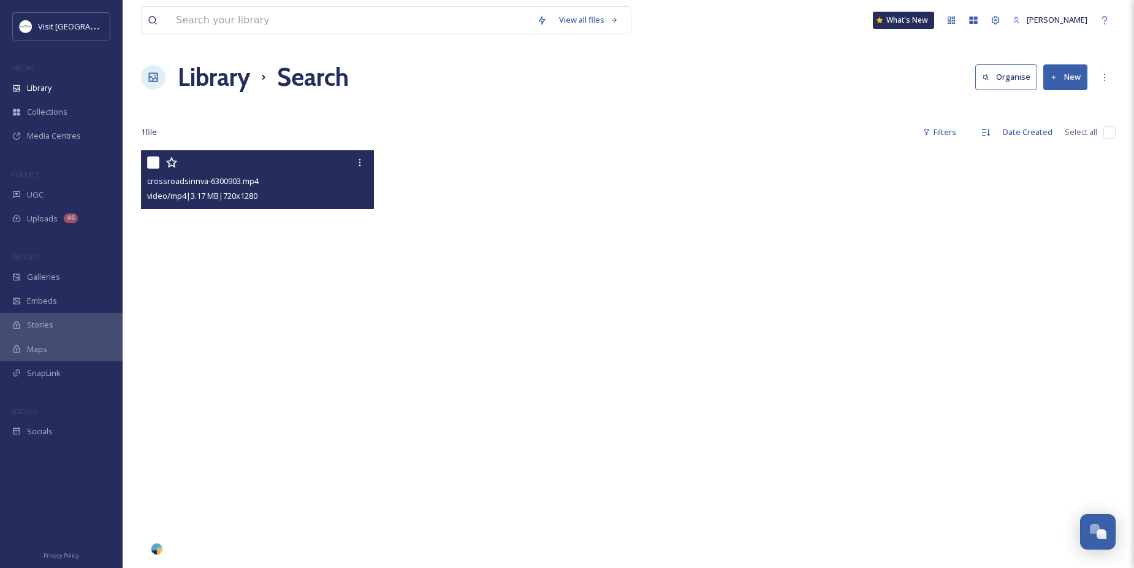
click at [269, 268] on video "crossroadsinnva-6300903.mp4" at bounding box center [257, 357] width 233 height 414
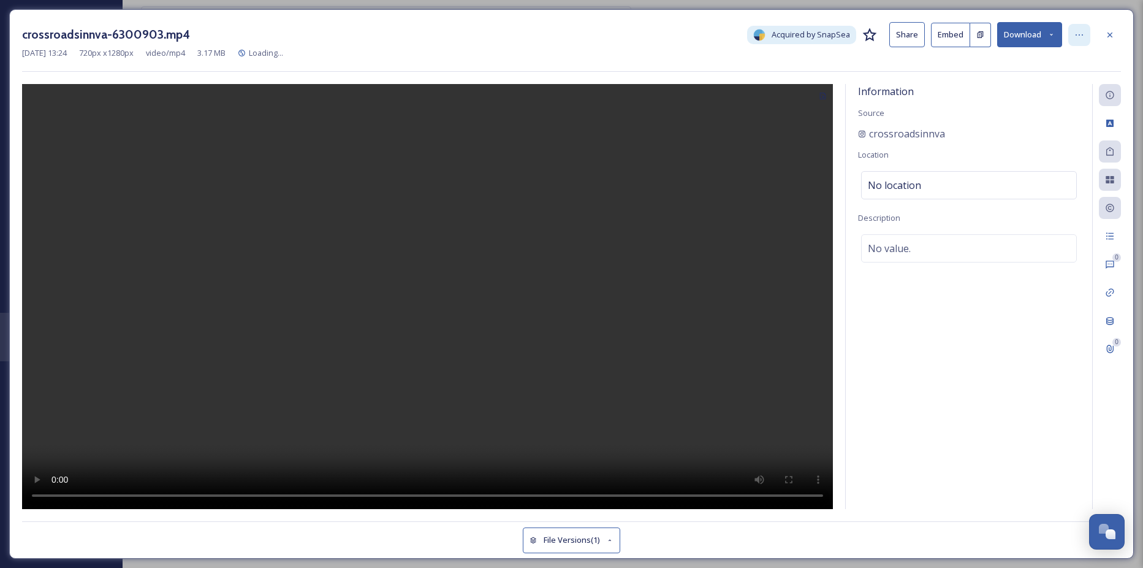
click at [1074, 32] on icon at bounding box center [1079, 35] width 10 height 10
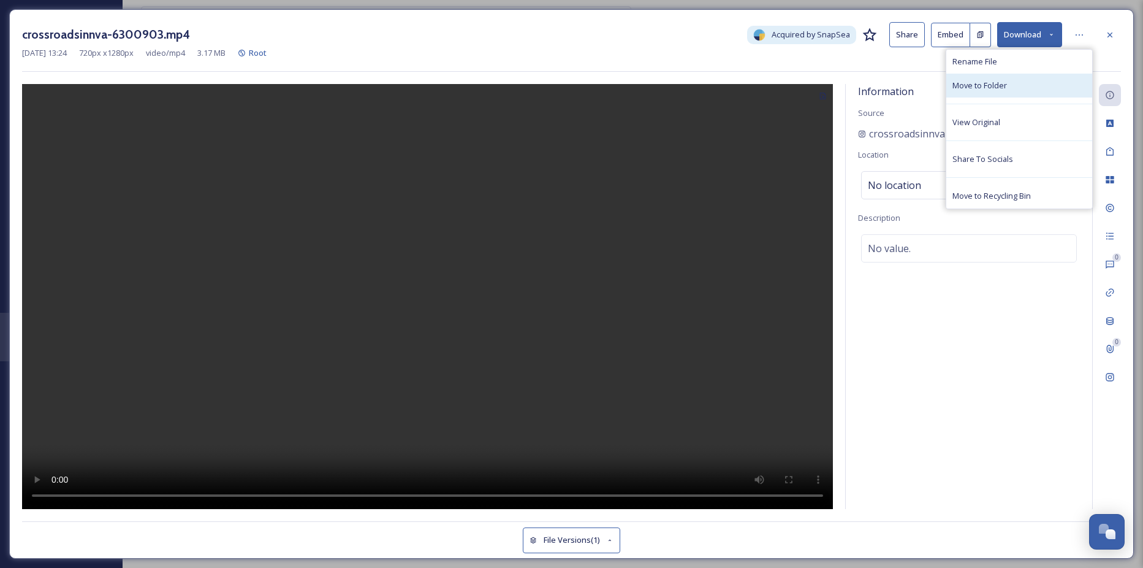
click at [988, 82] on span "Move to Folder" at bounding box center [979, 86] width 55 height 12
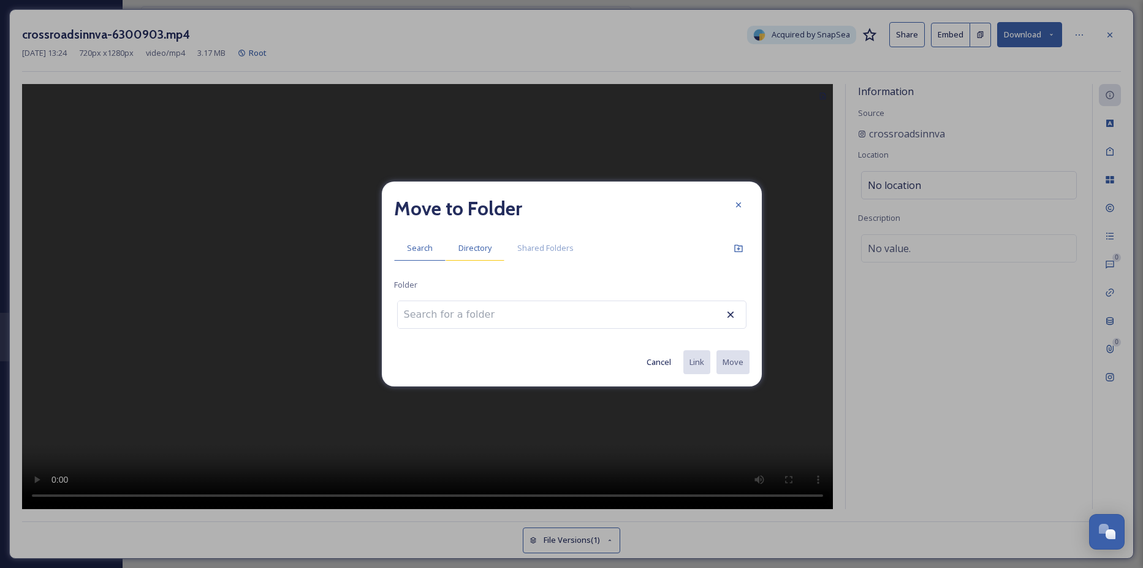
click at [462, 248] on span "Directory" at bounding box center [474, 248] width 33 height 12
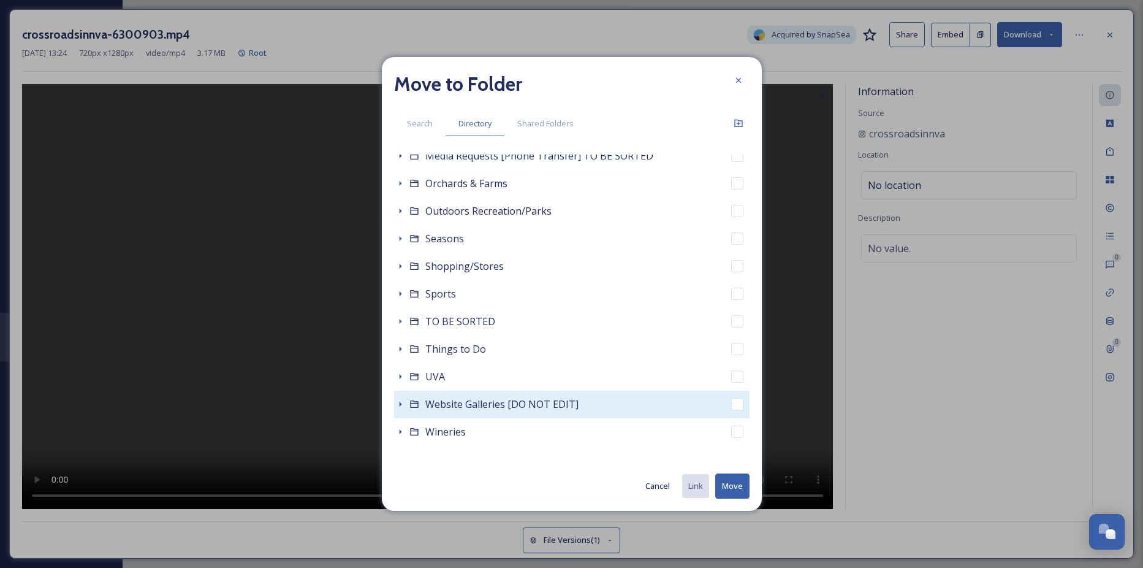
scroll to position [325, 0]
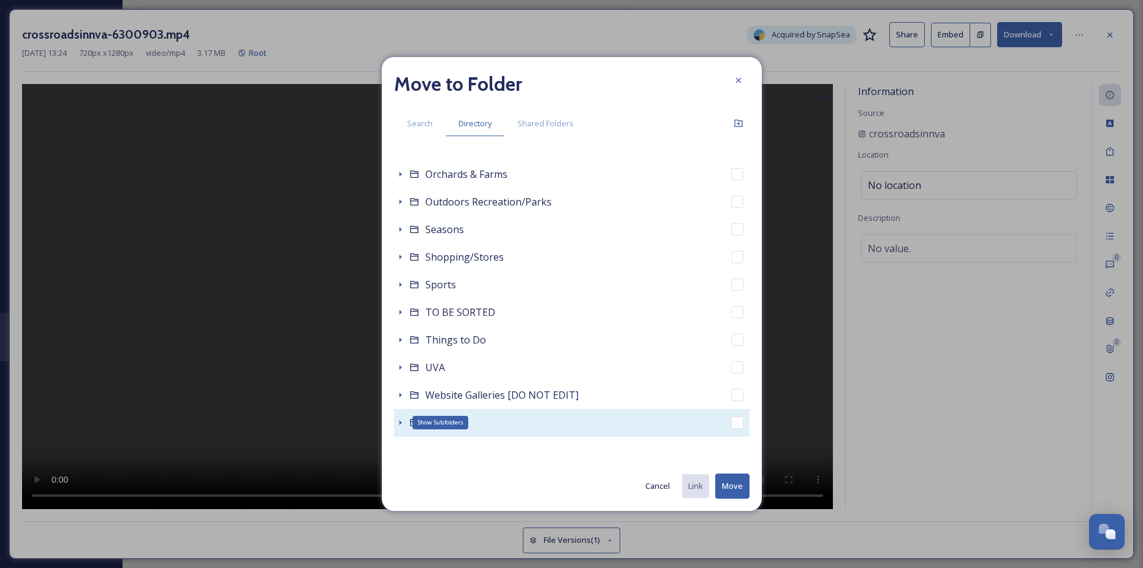
click at [403, 421] on icon at bounding box center [400, 422] width 10 height 10
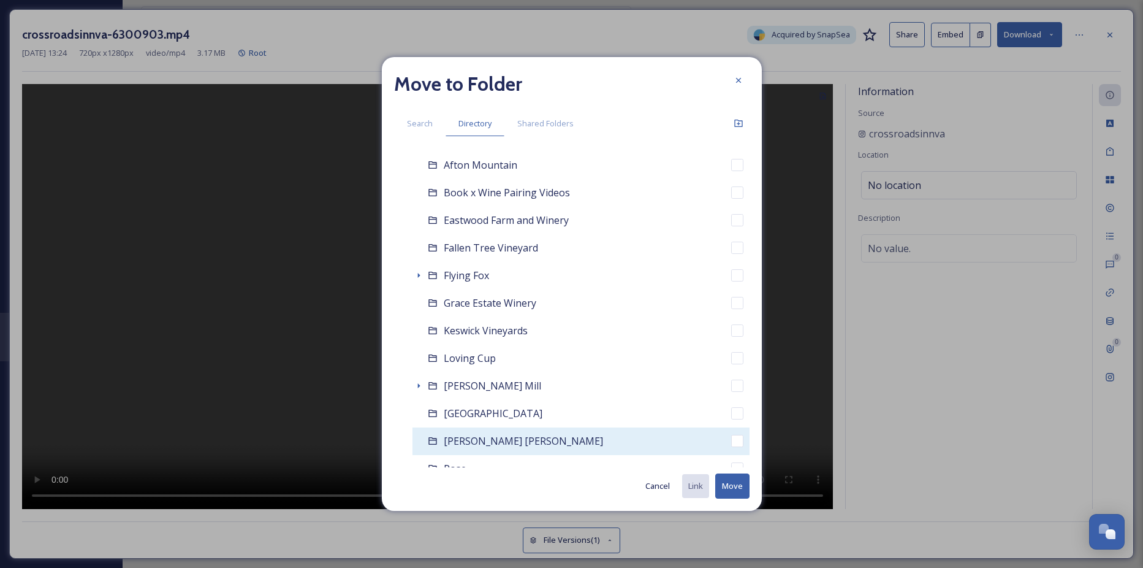
scroll to position [631, 0]
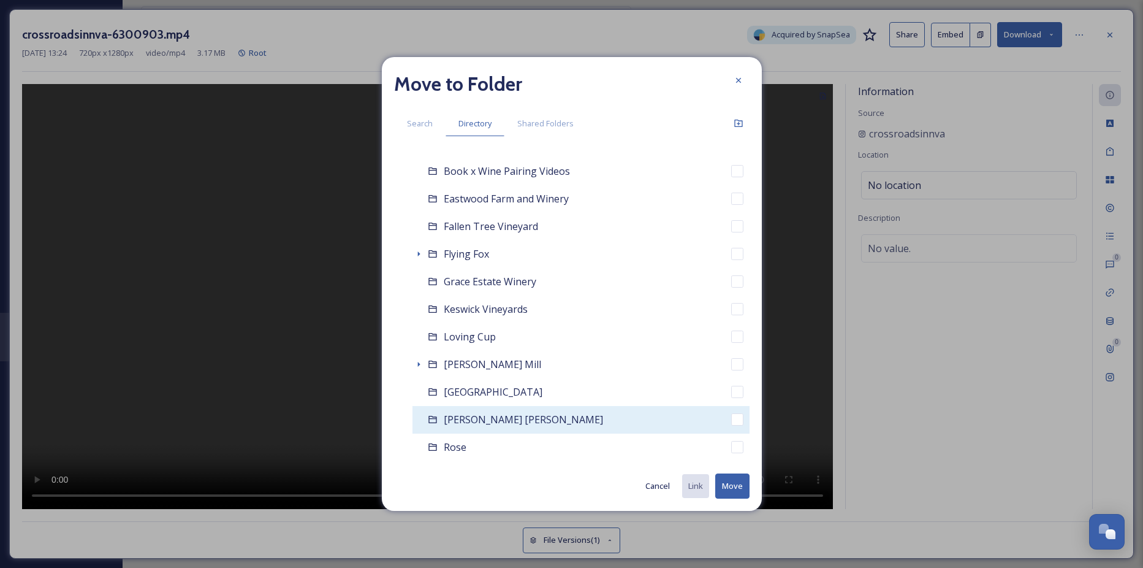
click at [469, 421] on span "[PERSON_NAME] [PERSON_NAME]" at bounding box center [523, 418] width 159 height 13
checkbox input "false"
checkbox input "true"
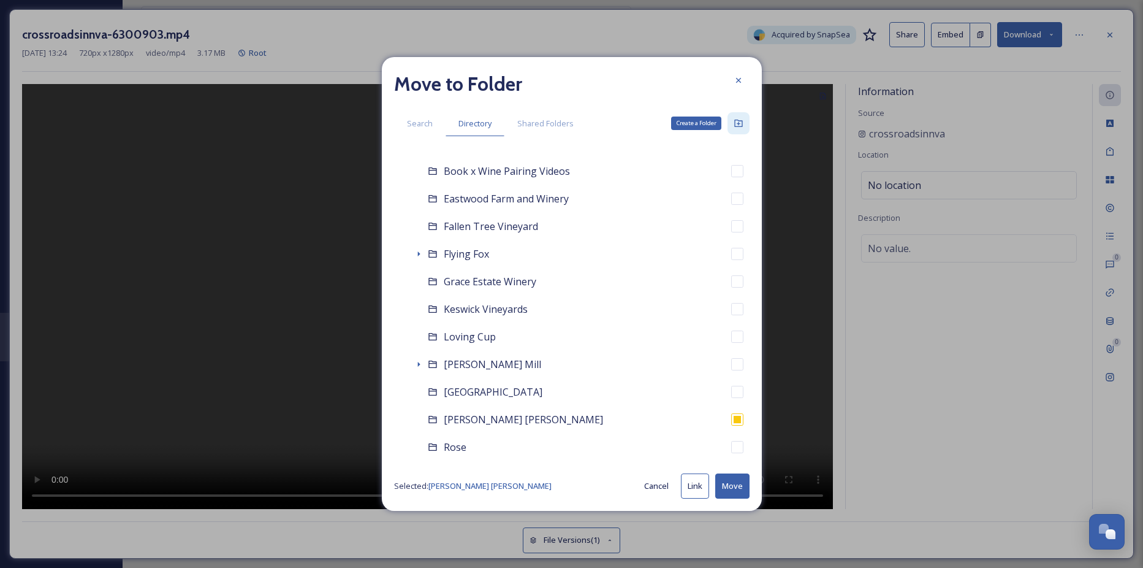
click at [743, 121] on div "Create a Folder" at bounding box center [739, 123] width 22 height 22
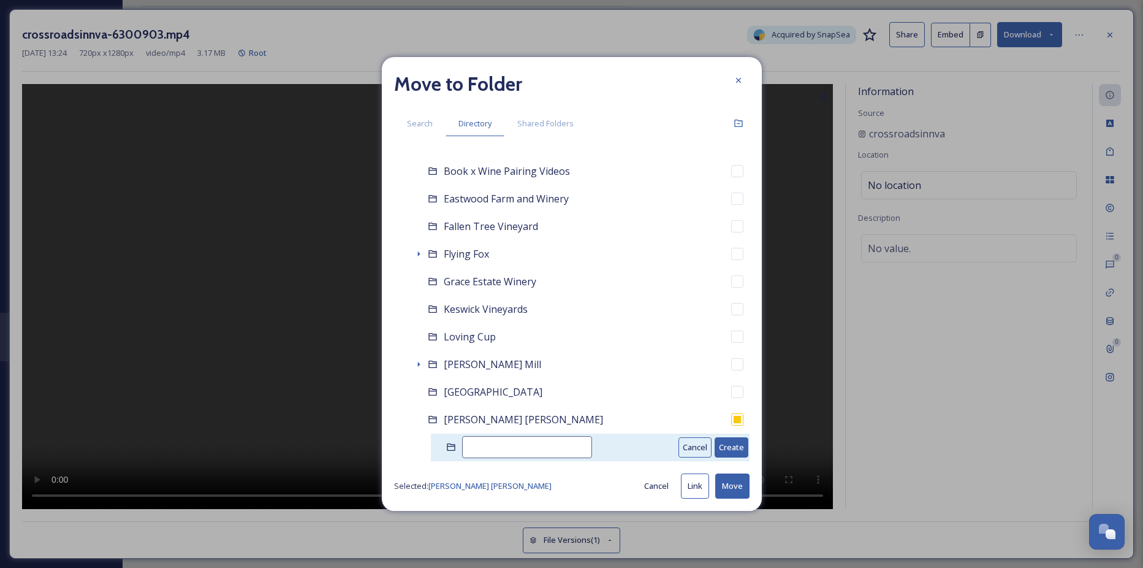
click at [468, 447] on input at bounding box center [527, 447] width 130 height 22
type input "[GEOGRAPHIC_DATA]"
click at [720, 454] on button "Create" at bounding box center [732, 447] width 34 height 20
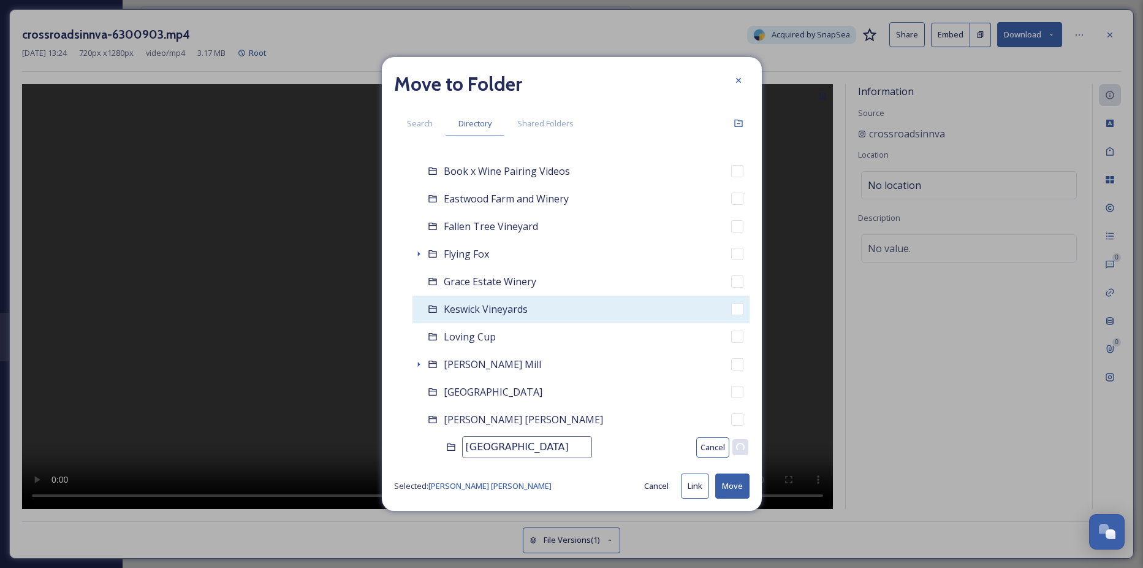
checkbox input "false"
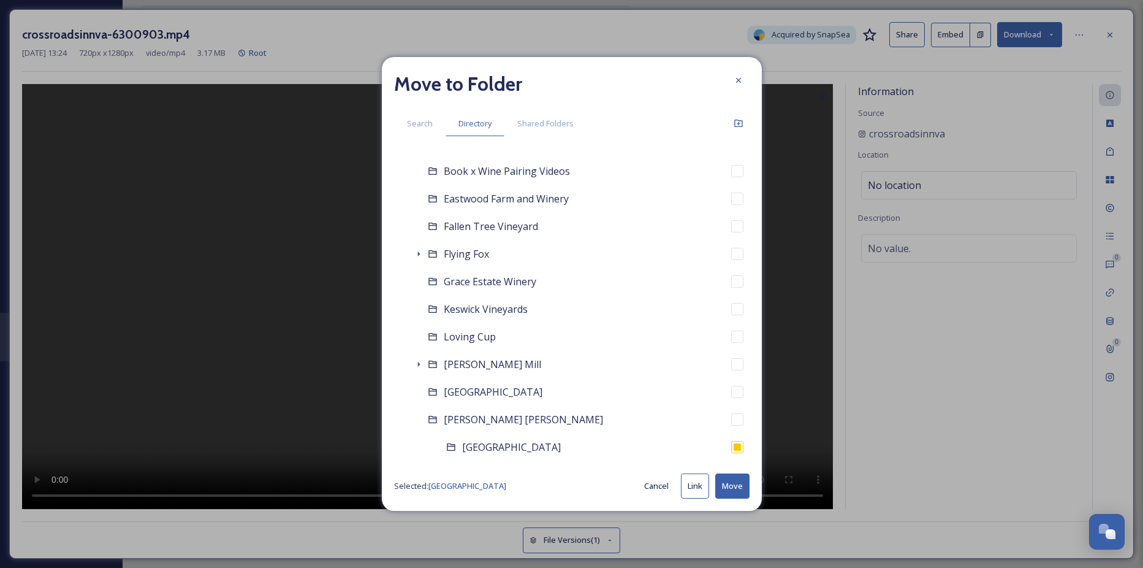
click at [725, 481] on button "Move" at bounding box center [732, 485] width 34 height 25
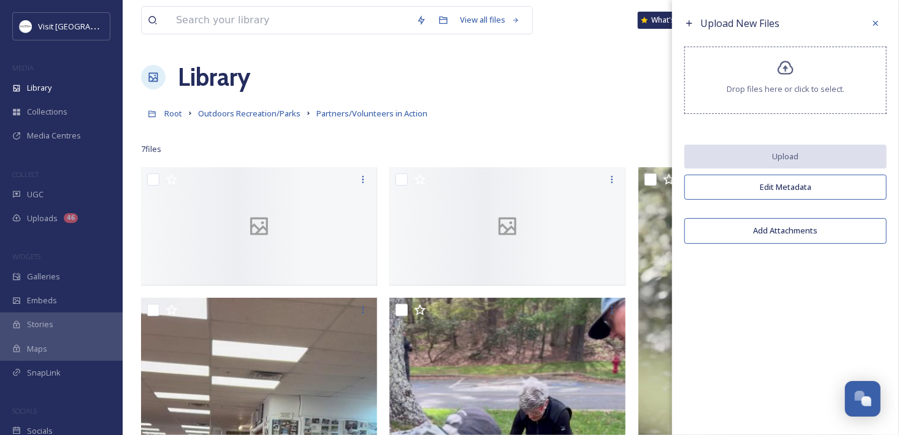
scroll to position [624, 0]
